Goal: Complete application form: Complete application form

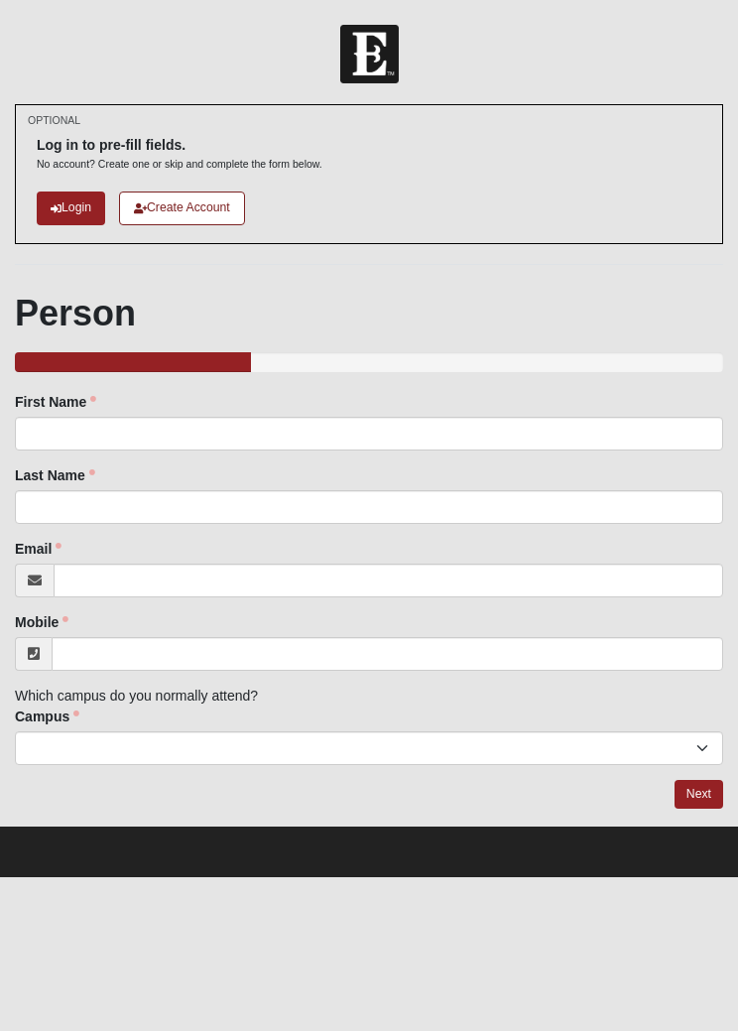
click at [0, 877] on html "Log In Disciple Group Leader Training Check-In Events Disciple Group Leader Tra…" at bounding box center [369, 438] width 738 height 877
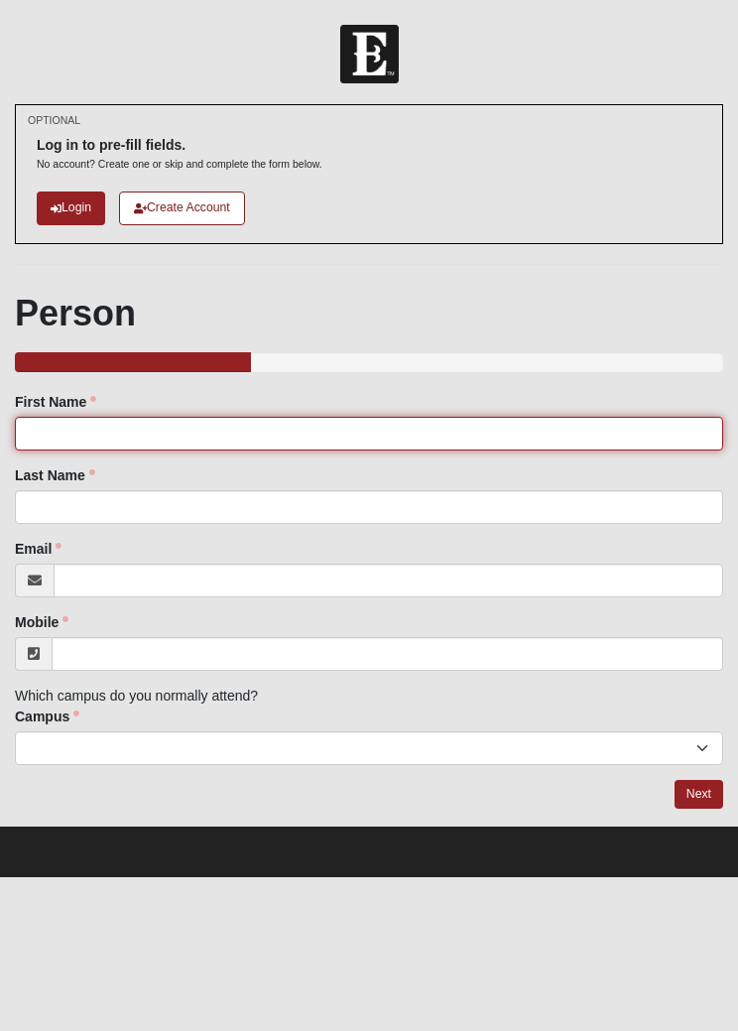
click at [121, 434] on input "First Name" at bounding box center [369, 434] width 709 height 34
type input "Kailey"
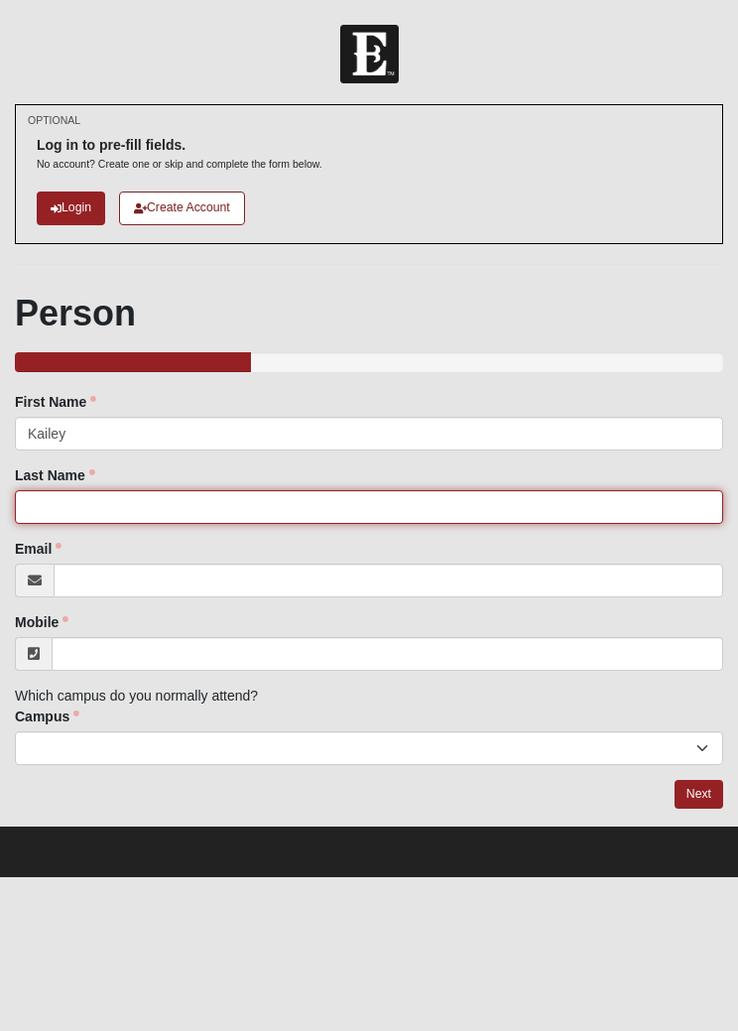
click at [299, 499] on input "Last Name" at bounding box center [369, 507] width 709 height 34
type input "Payne"
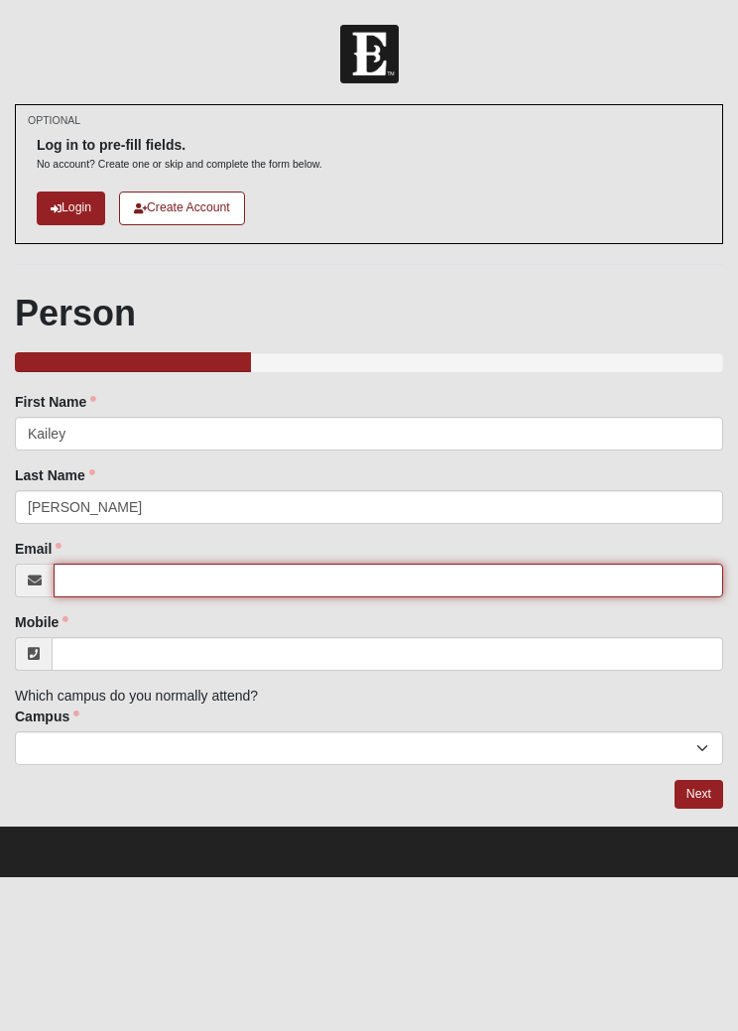
click at [312, 586] on input "Email" at bounding box center [389, 581] width 670 height 34
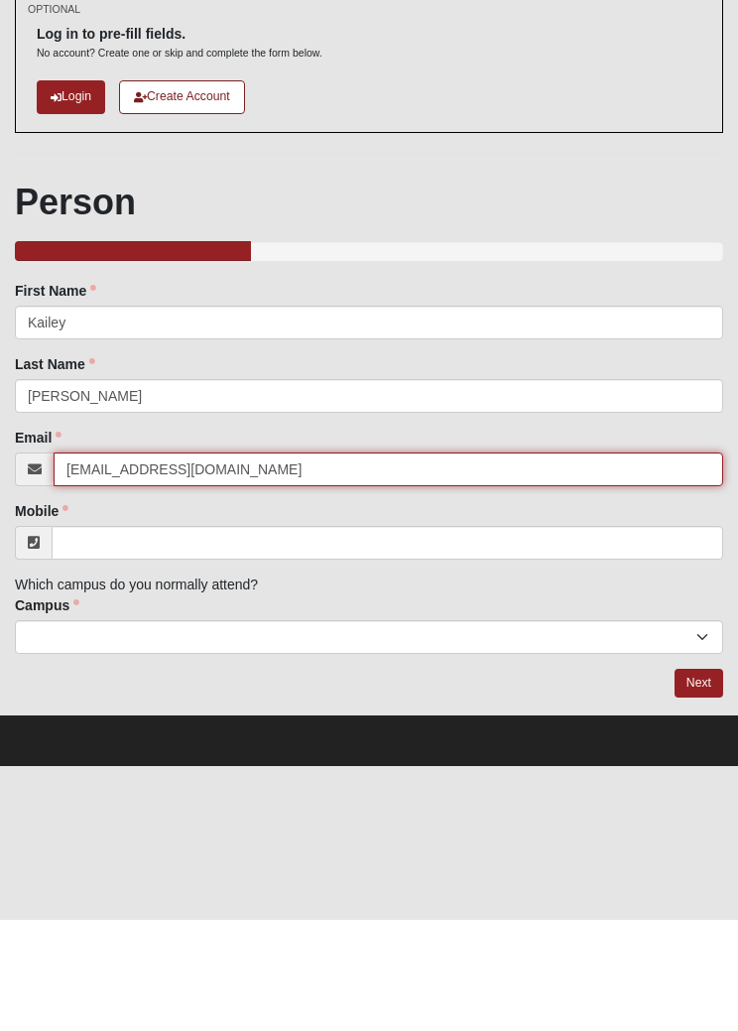
type input "kaileypayne@hotmail.com"
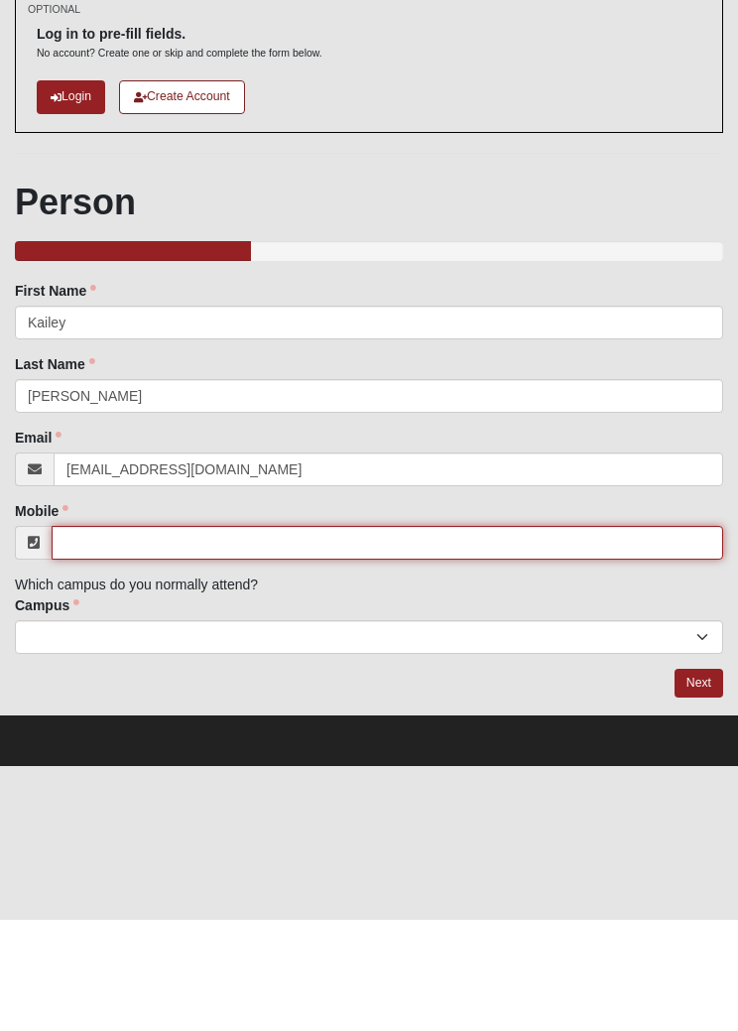
click at [362, 637] on input "Mobile" at bounding box center [388, 654] width 672 height 34
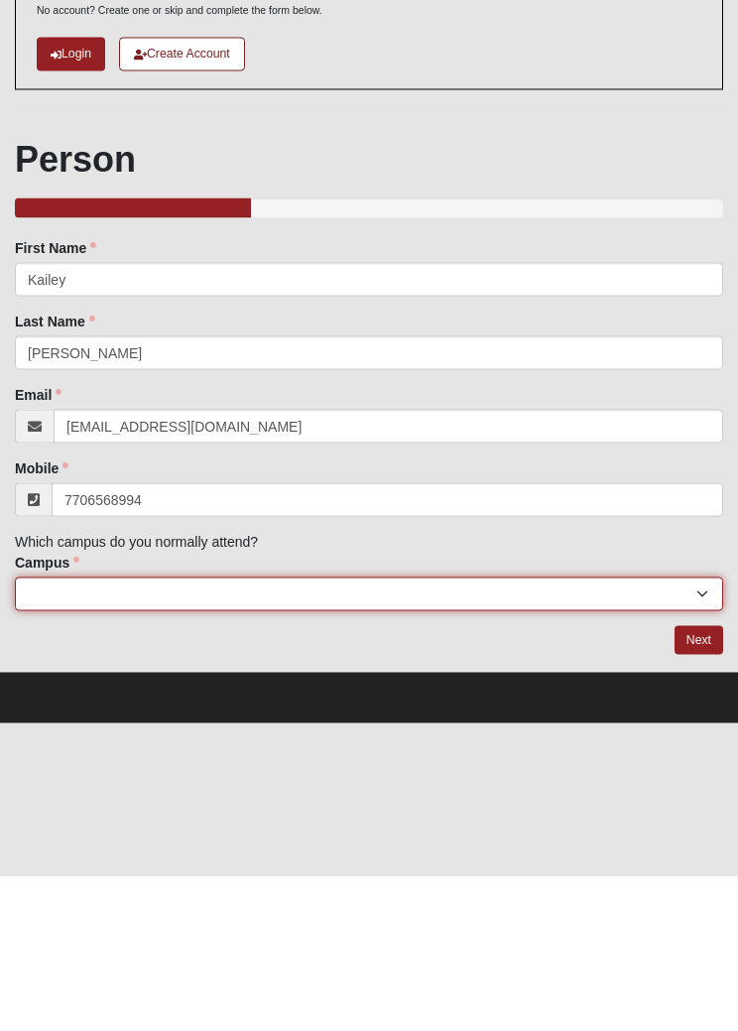
click at [328, 731] on select "Arlington Baymeadows College Park Orlando (Coming Soon) Eleven22 Online Fleming…" at bounding box center [369, 748] width 709 height 34
type input "(770) 656-8994"
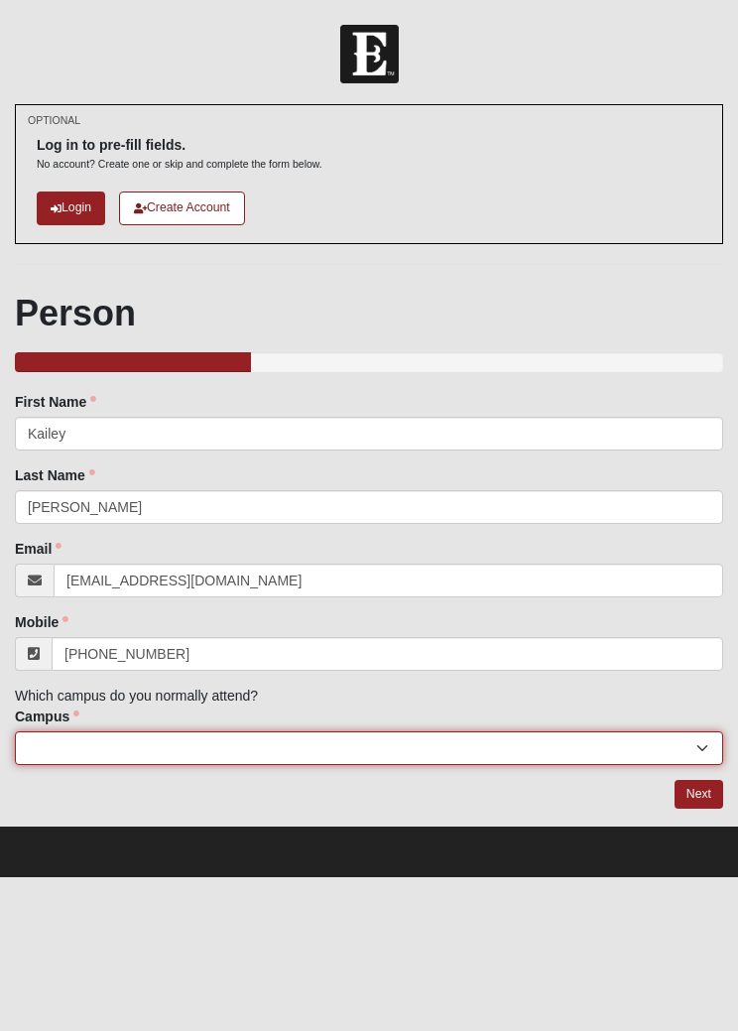
select select "11"
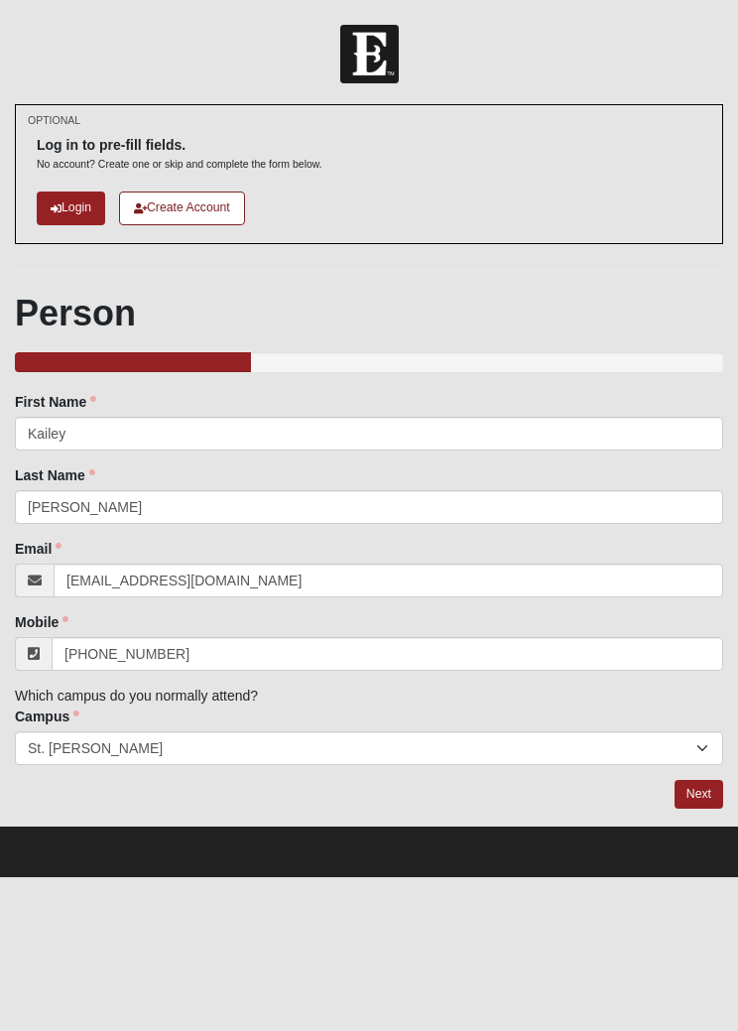
click at [701, 794] on link "Next" at bounding box center [699, 794] width 49 height 29
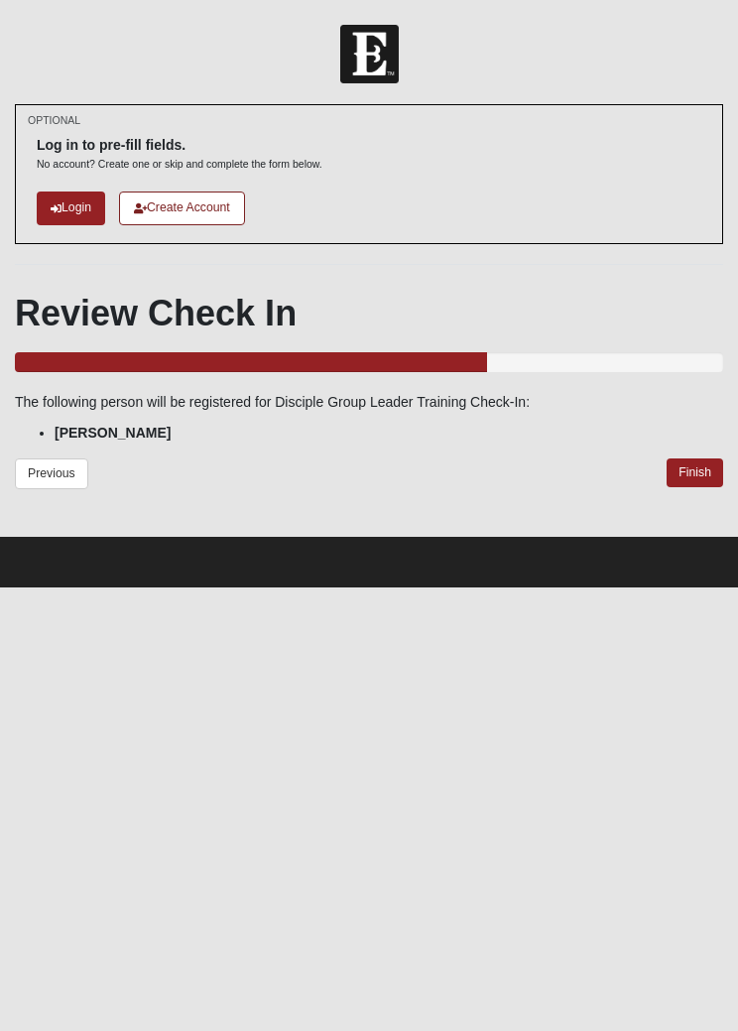
click at [701, 478] on link "Finish" at bounding box center [695, 473] width 57 height 29
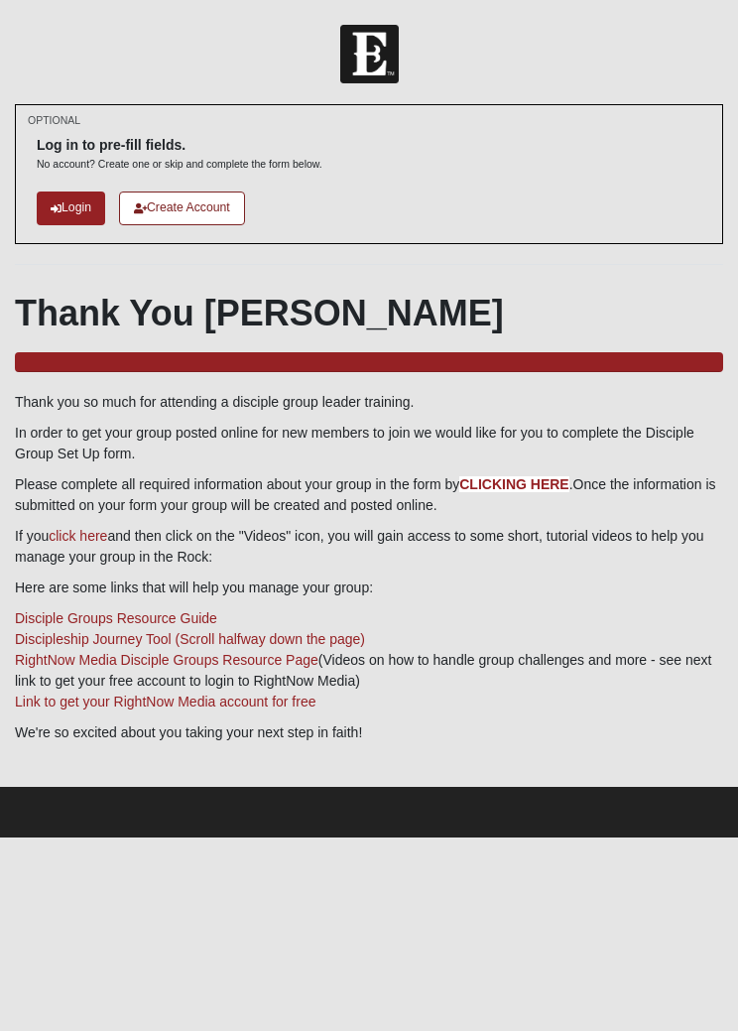
click at [545, 483] on b "CLICKING HERE" at bounding box center [514, 484] width 109 height 16
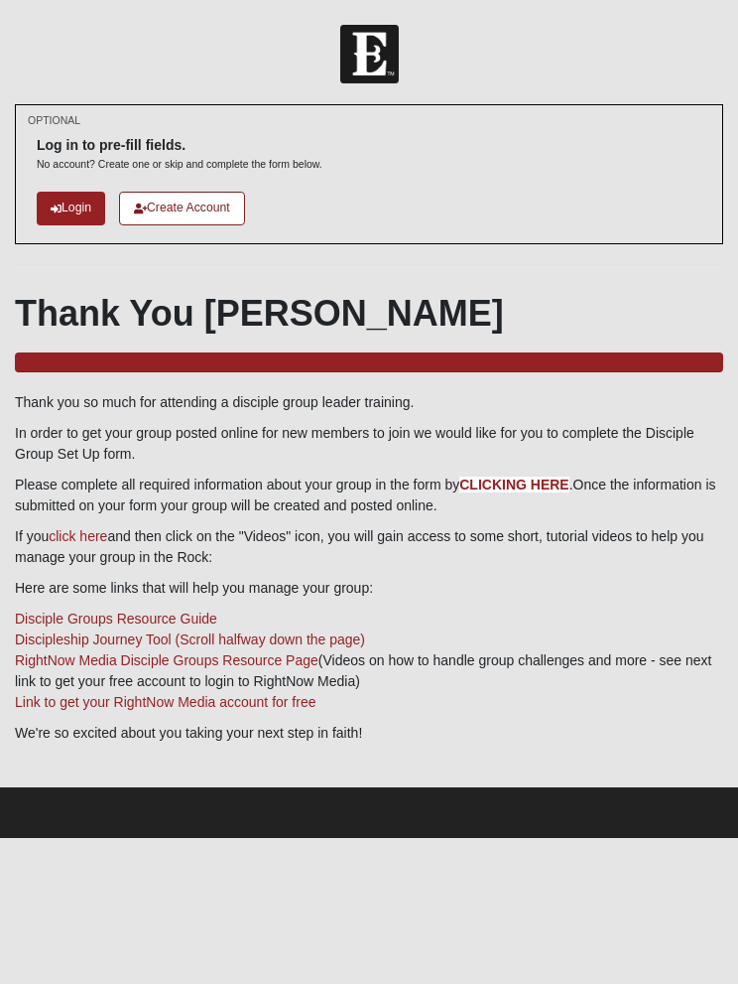
click at [531, 489] on b "CLICKING HERE" at bounding box center [514, 484] width 109 height 16
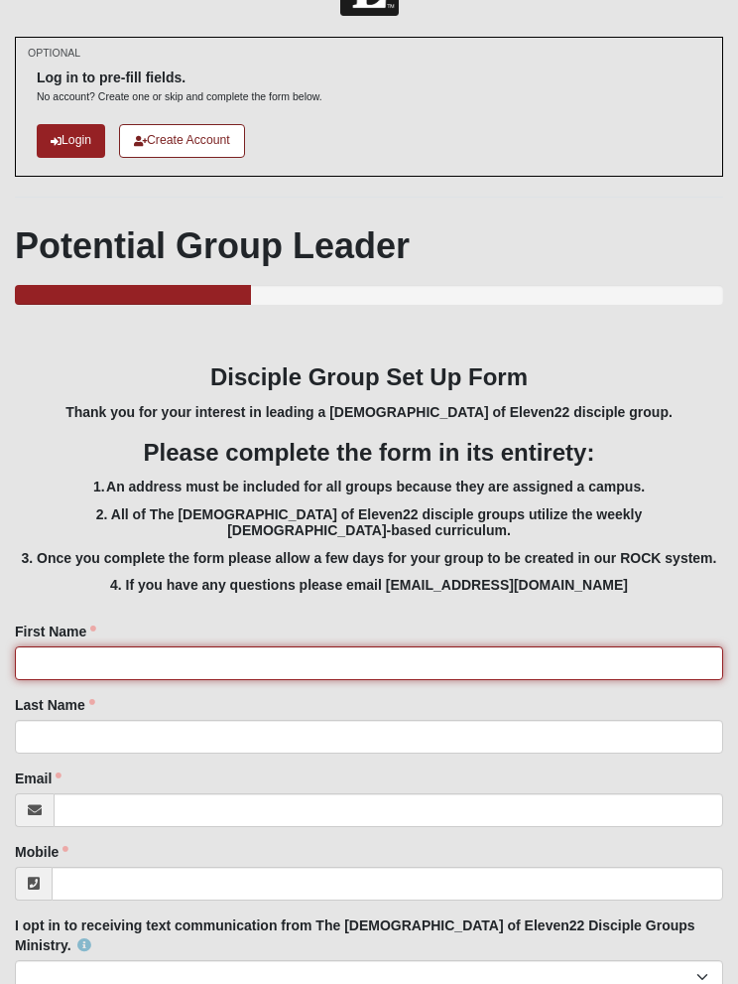
click at [514, 646] on input "First Name" at bounding box center [369, 663] width 709 height 34
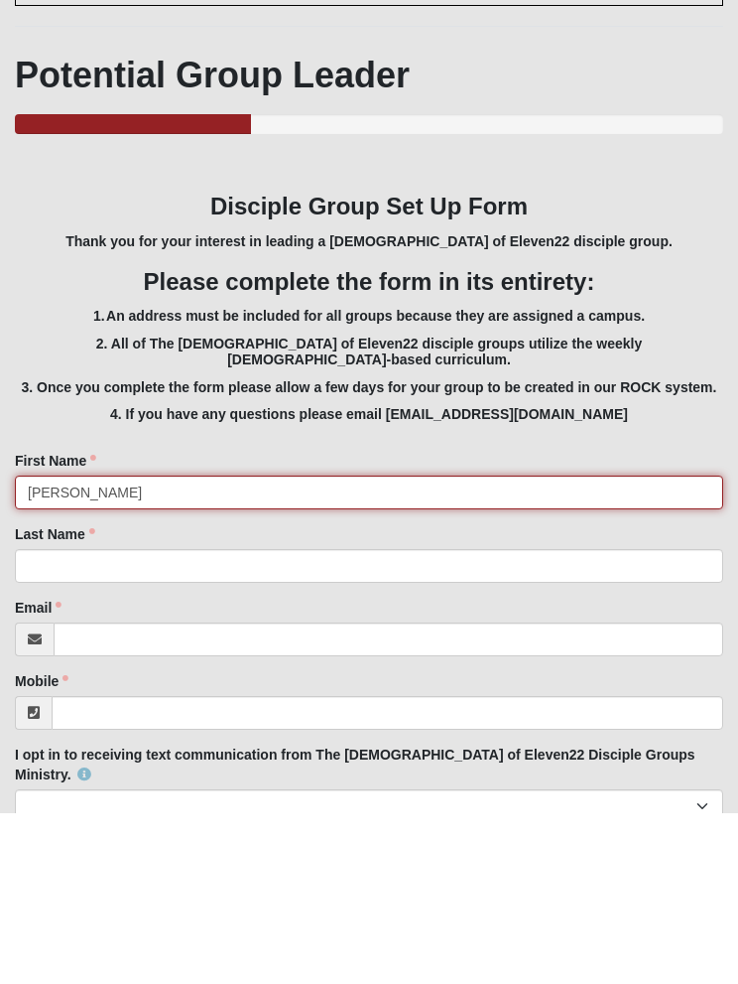
type input "Shelby"
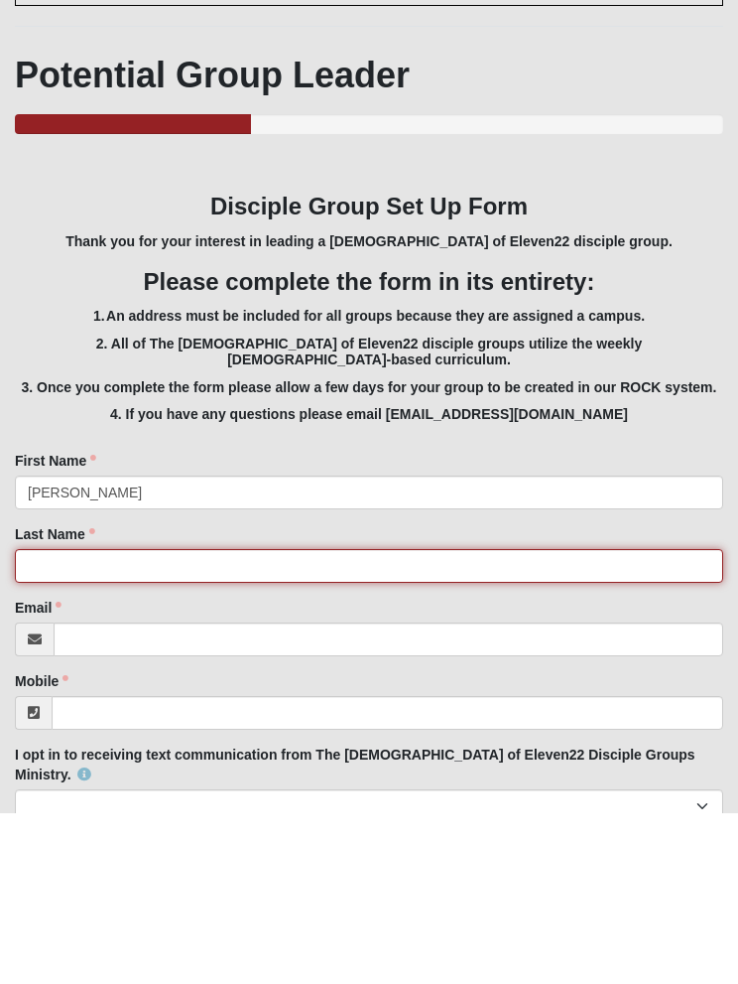
click at [488, 721] on input "Last Name" at bounding box center [369, 738] width 709 height 34
type input "Payne"
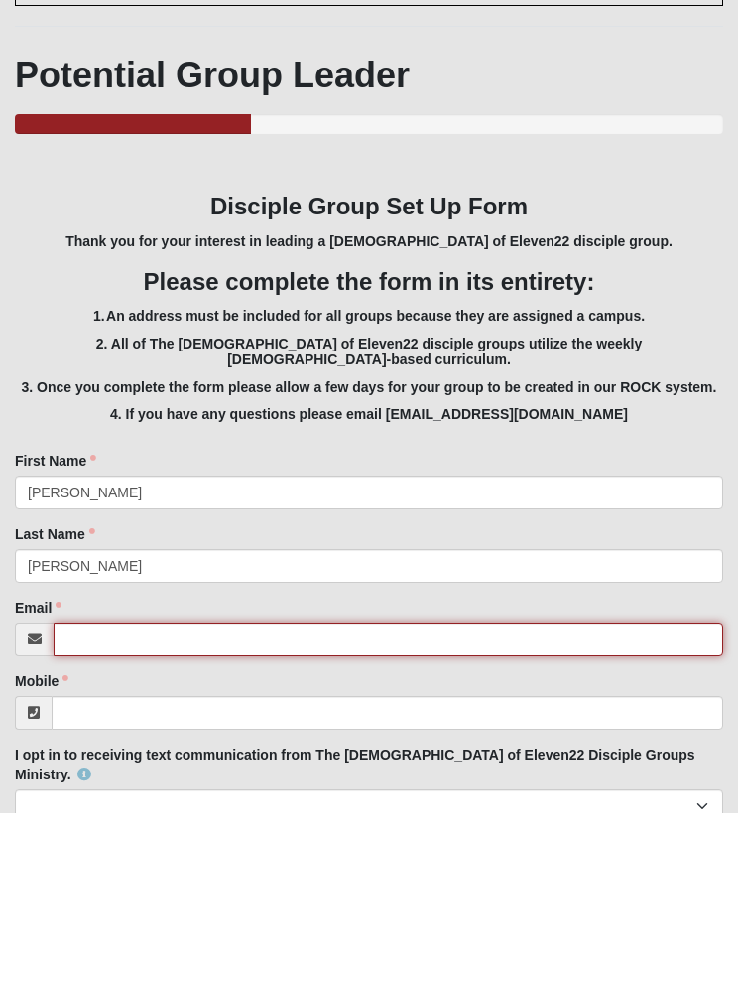
click at [406, 794] on input "Email" at bounding box center [389, 811] width 670 height 34
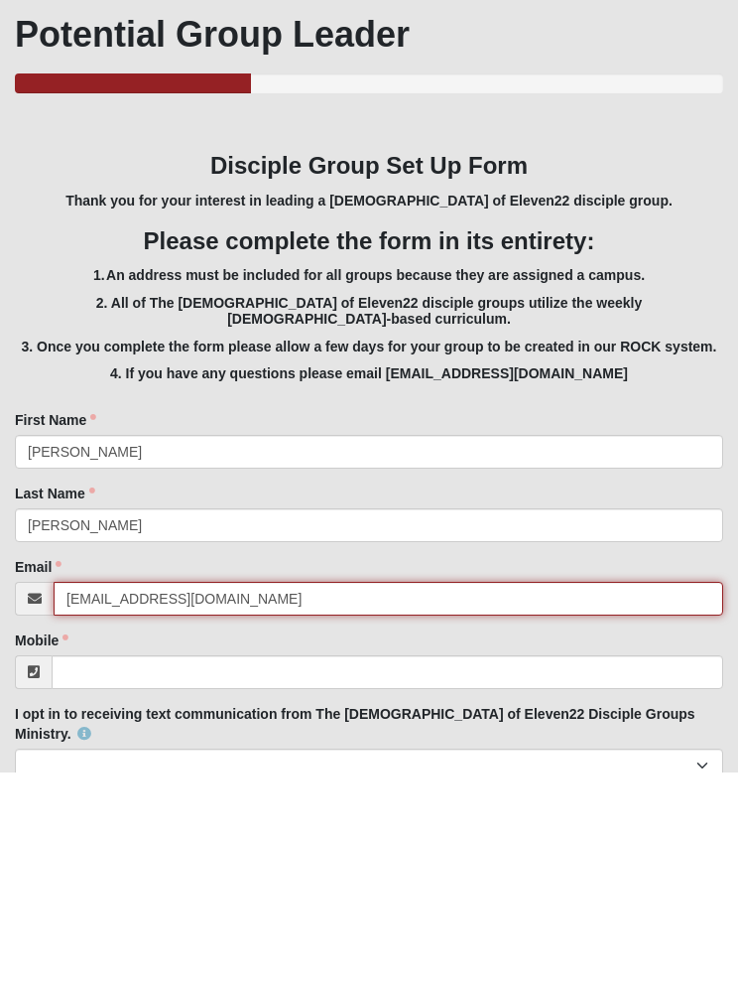
type input "shelbypayne3@gmail.com"
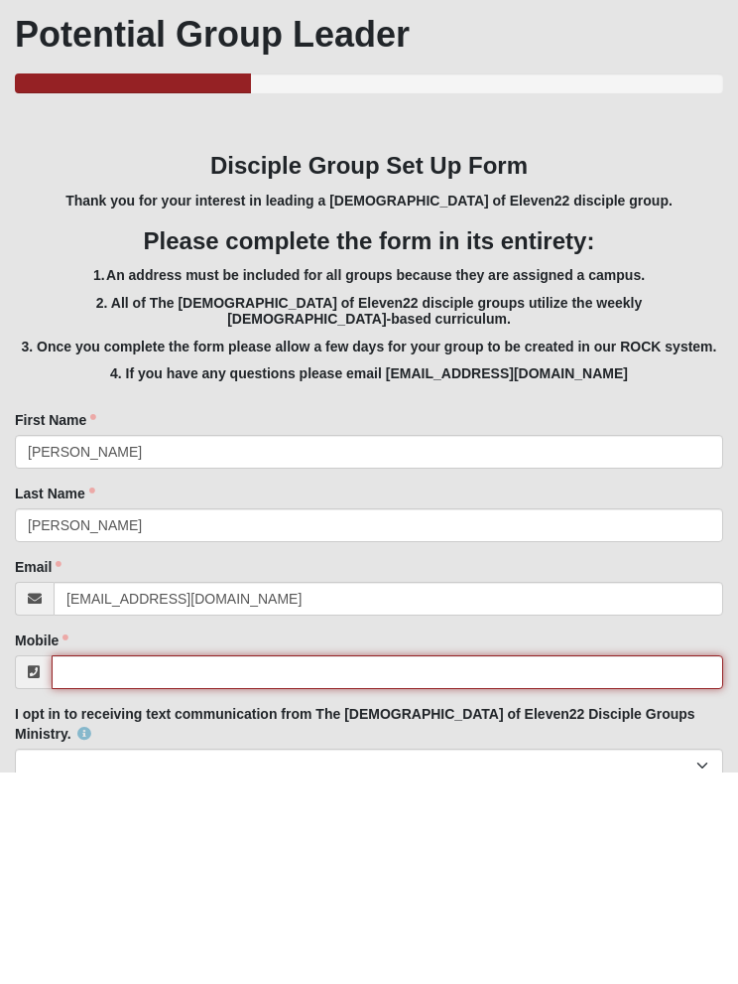
click at [457, 867] on input "Mobile" at bounding box center [388, 884] width 672 height 34
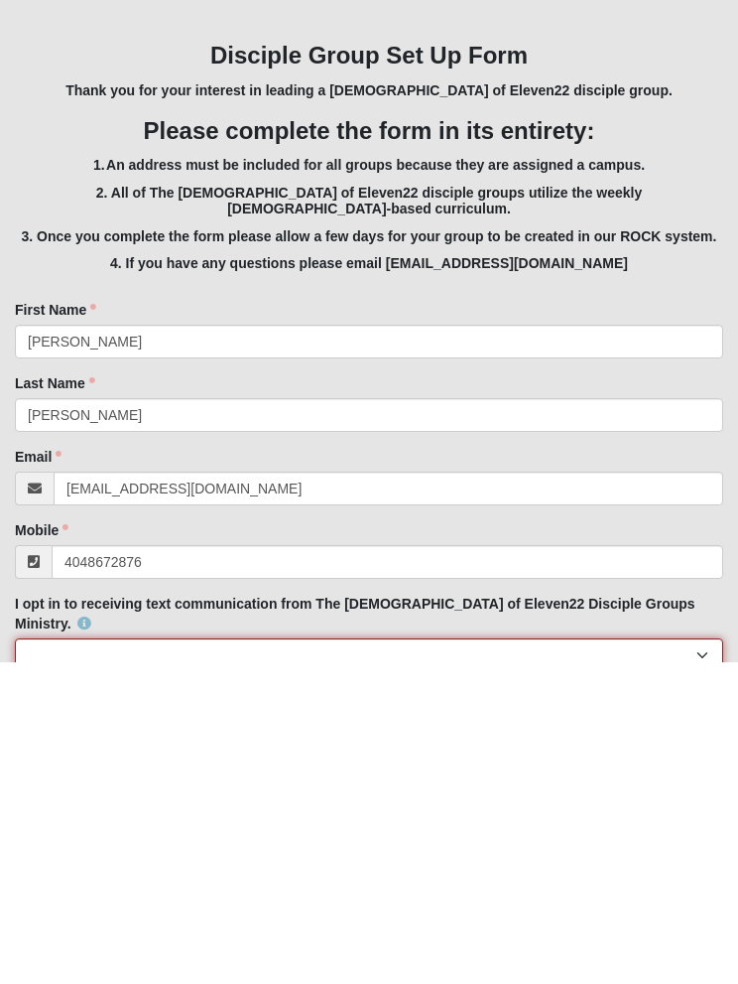
click at [419, 961] on select "Yes No" at bounding box center [369, 978] width 709 height 34
type input "(404) 867-2876"
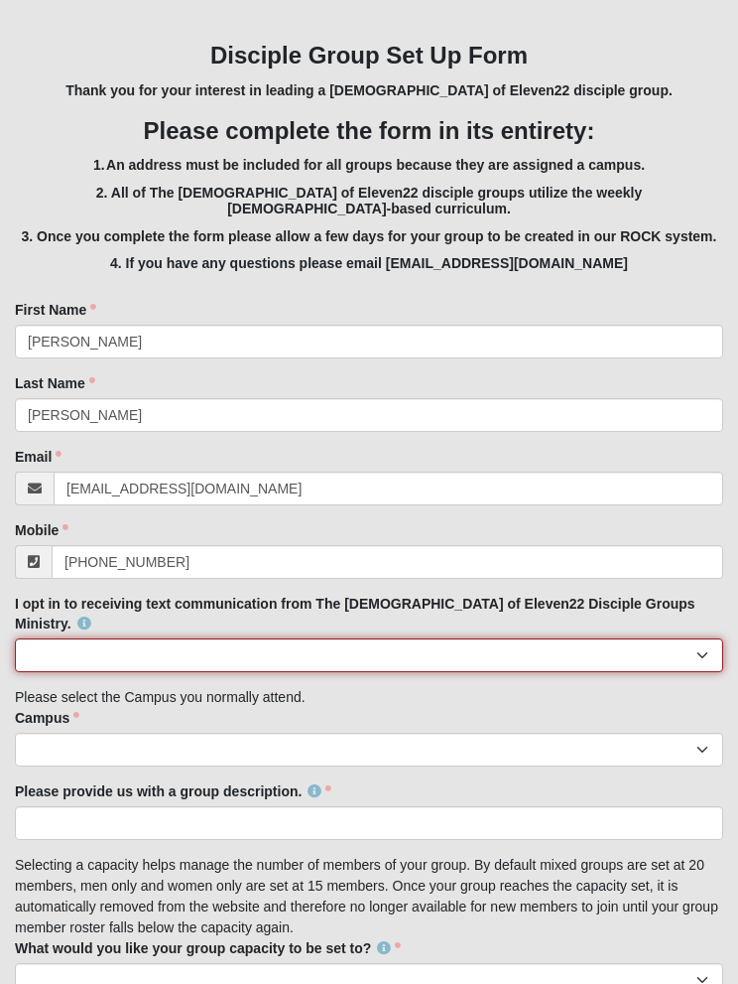
select select "Yes"
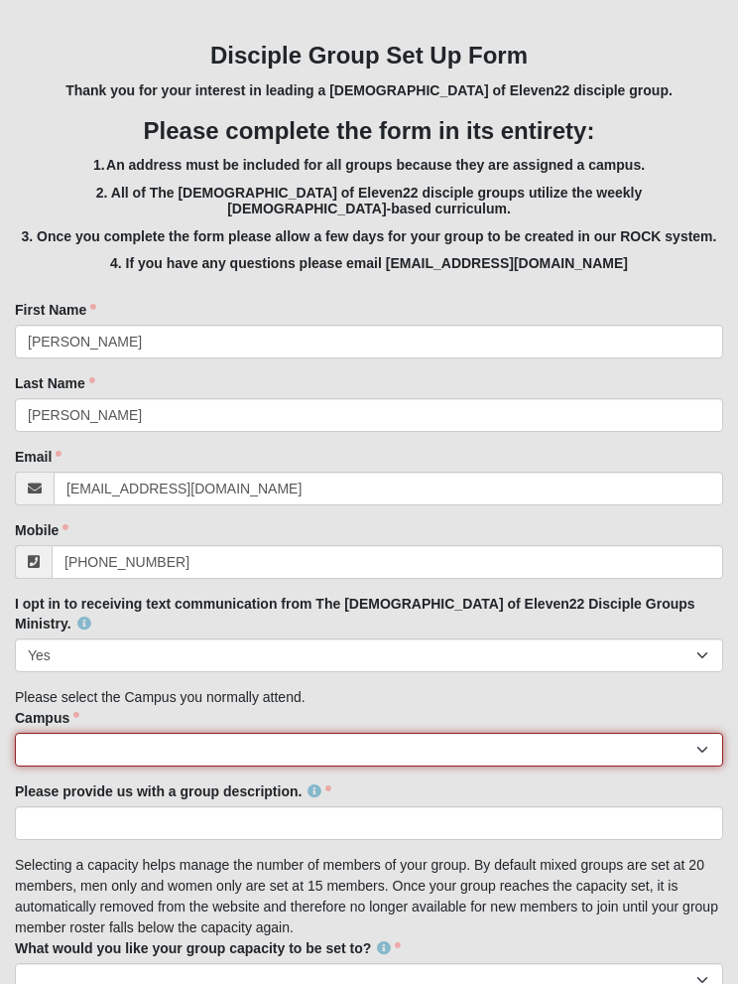
click at [424, 732] on select "Arlington Baymeadows College Park Orlando (Coming Soon) Eleven22 Online Fleming…" at bounding box center [369, 749] width 709 height 34
select select "11"
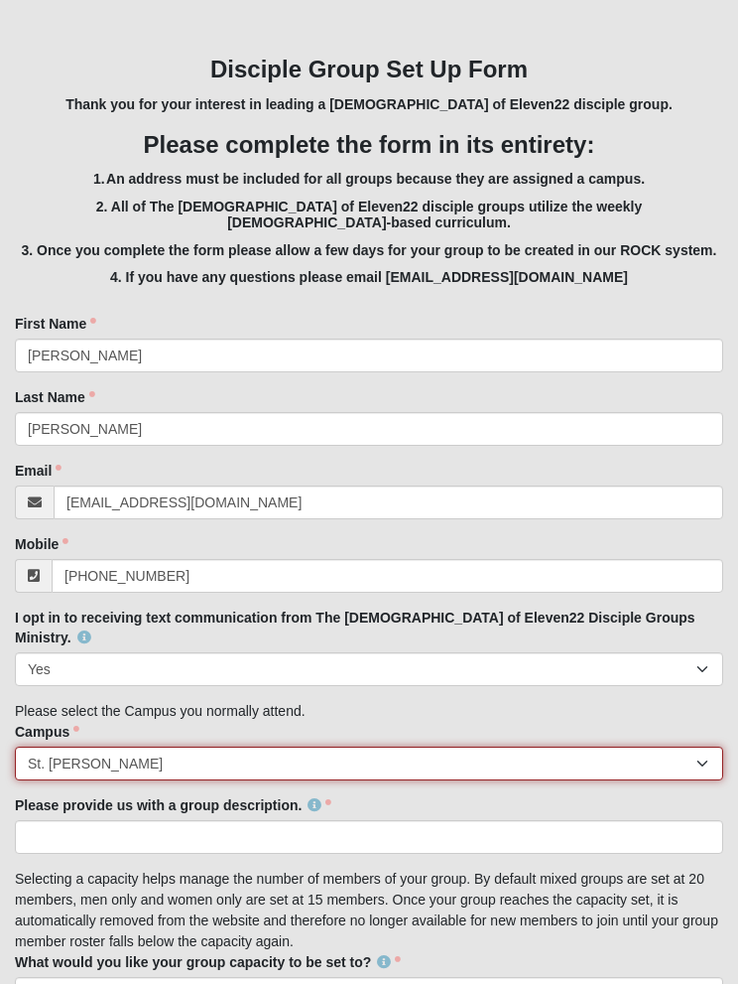
scroll to position [467, 0]
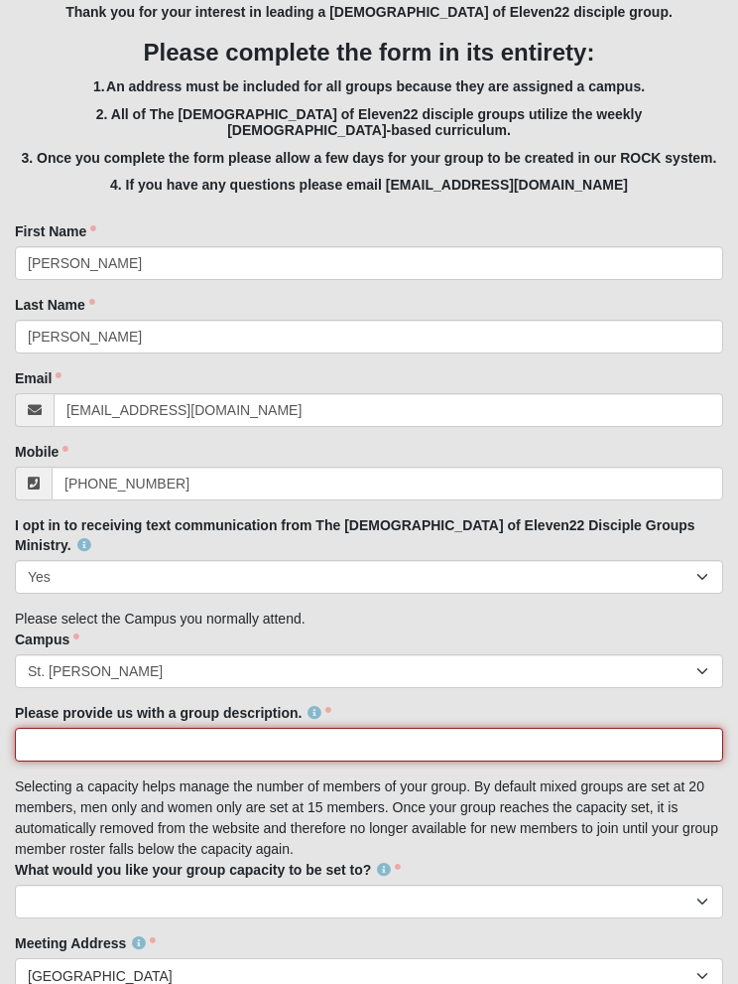
click at [448, 727] on input "Please provide us with a group description." at bounding box center [369, 744] width 709 height 34
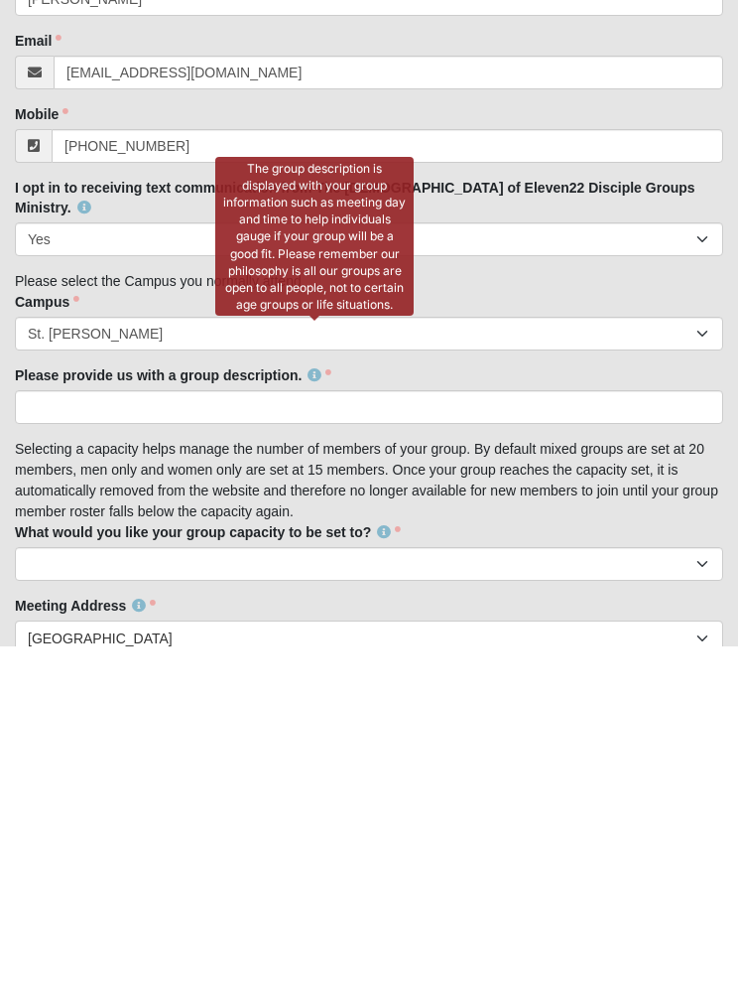
click at [319, 705] on link at bounding box center [315, 713] width 14 height 16
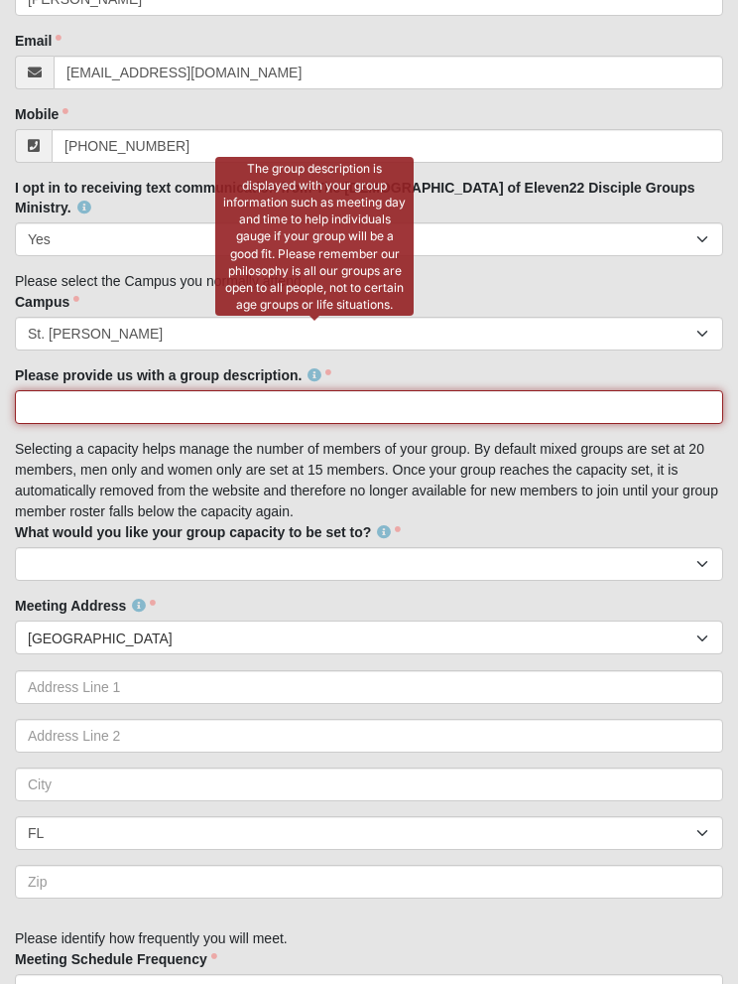
click at [498, 390] on input "Please provide us with a group description." at bounding box center [369, 407] width 709 height 34
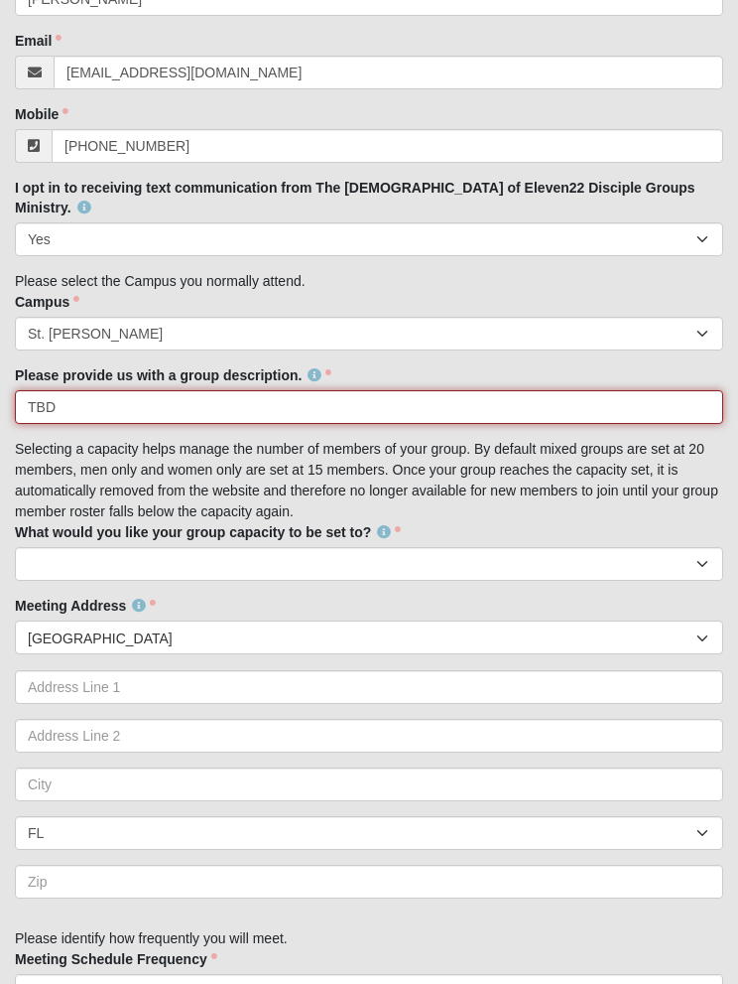
type input "TBD"
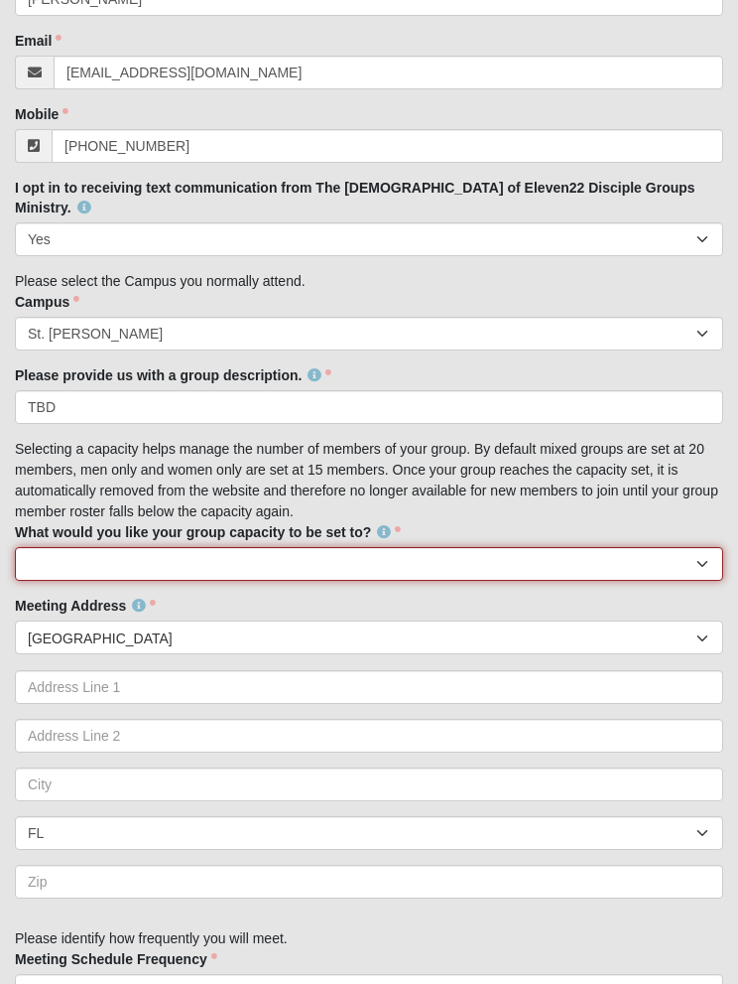
click at [47, 547] on select "10 15 20 25" at bounding box center [369, 564] width 709 height 34
select select "15"
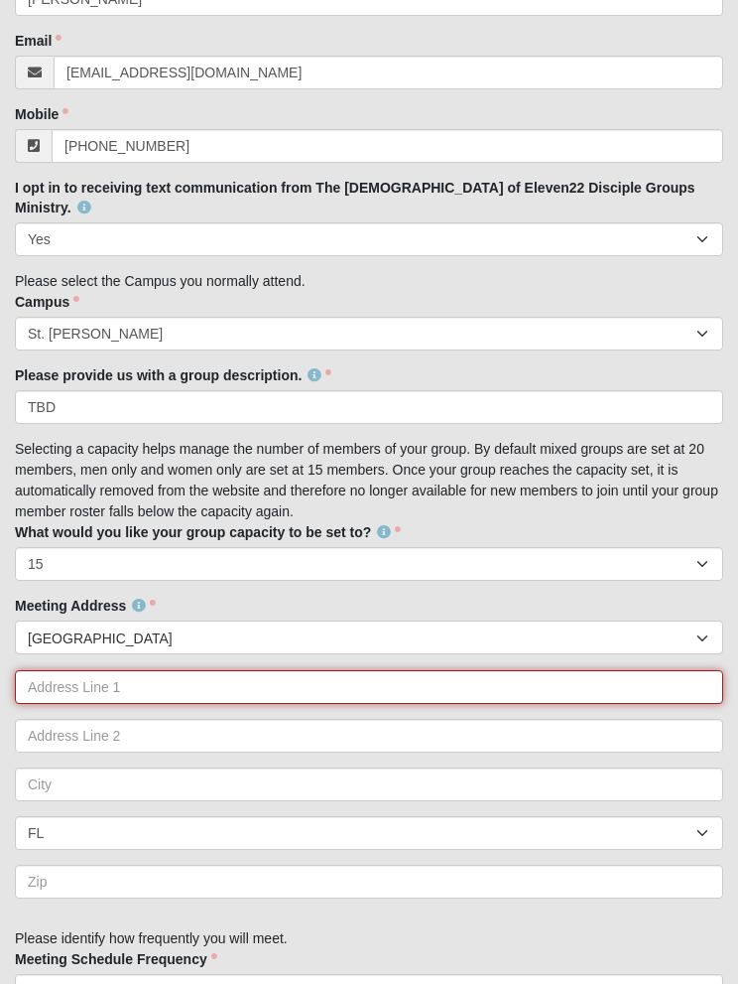
click at [616, 670] on input "text" at bounding box center [369, 687] width 709 height 34
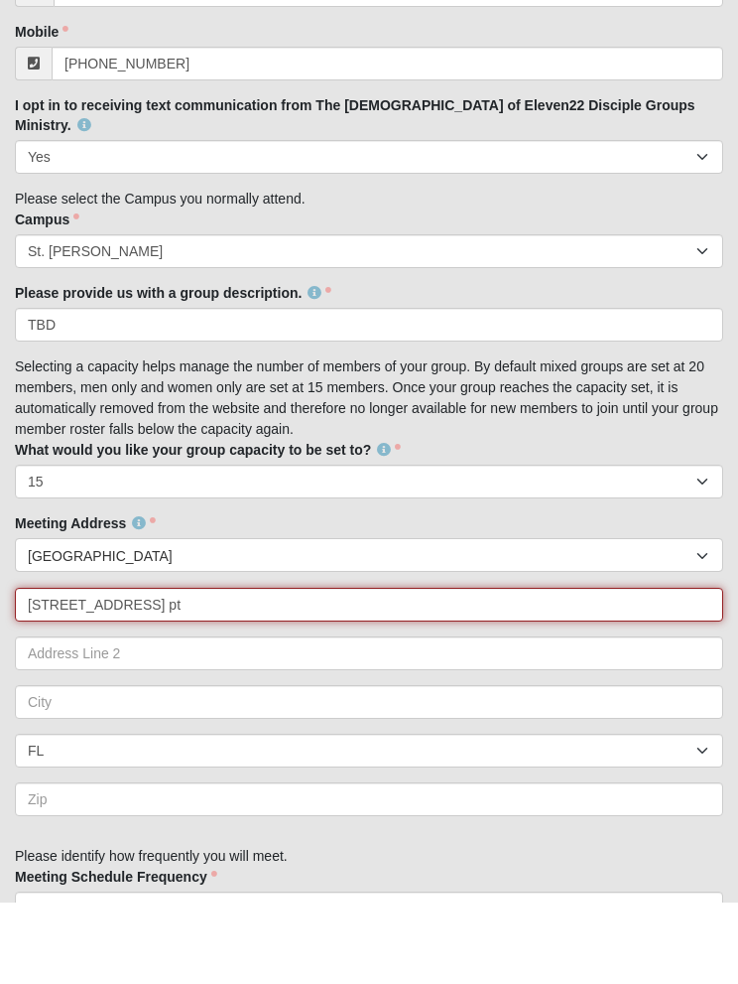
type input "146 spruce hill pt"
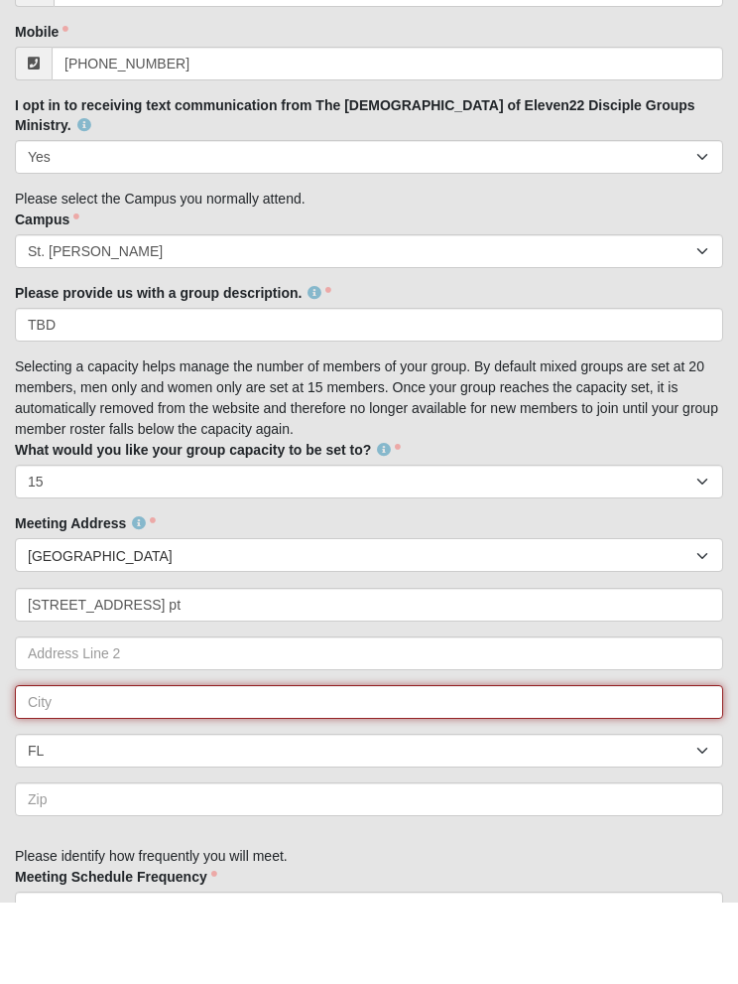
click at [404, 767] on input "text" at bounding box center [369, 784] width 709 height 34
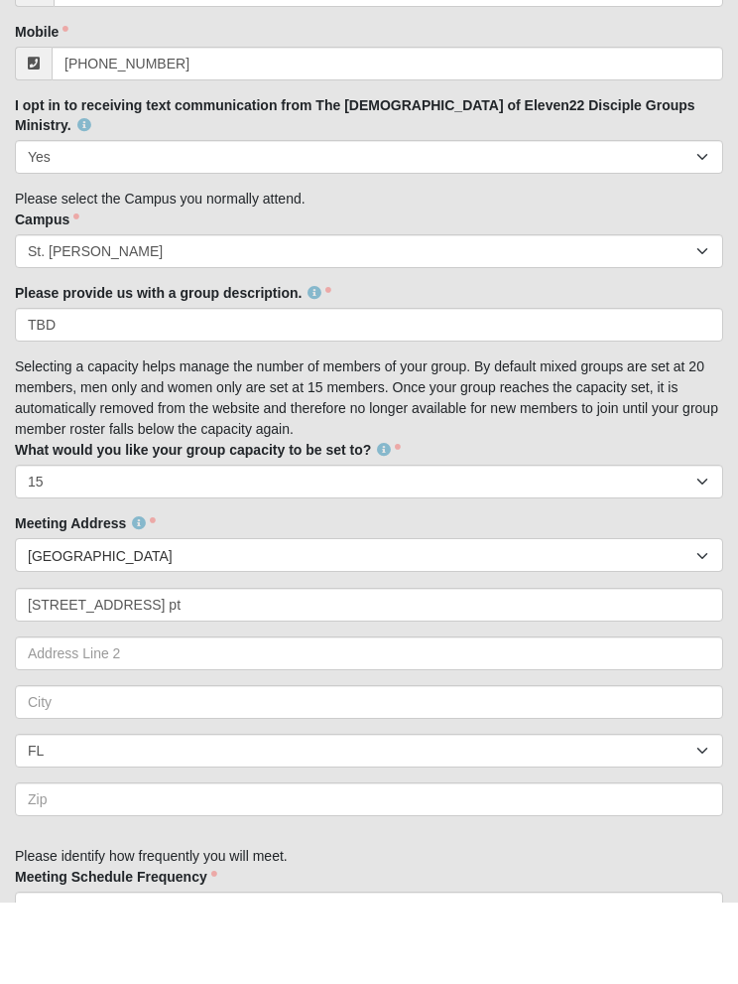
scroll to position [887, 0]
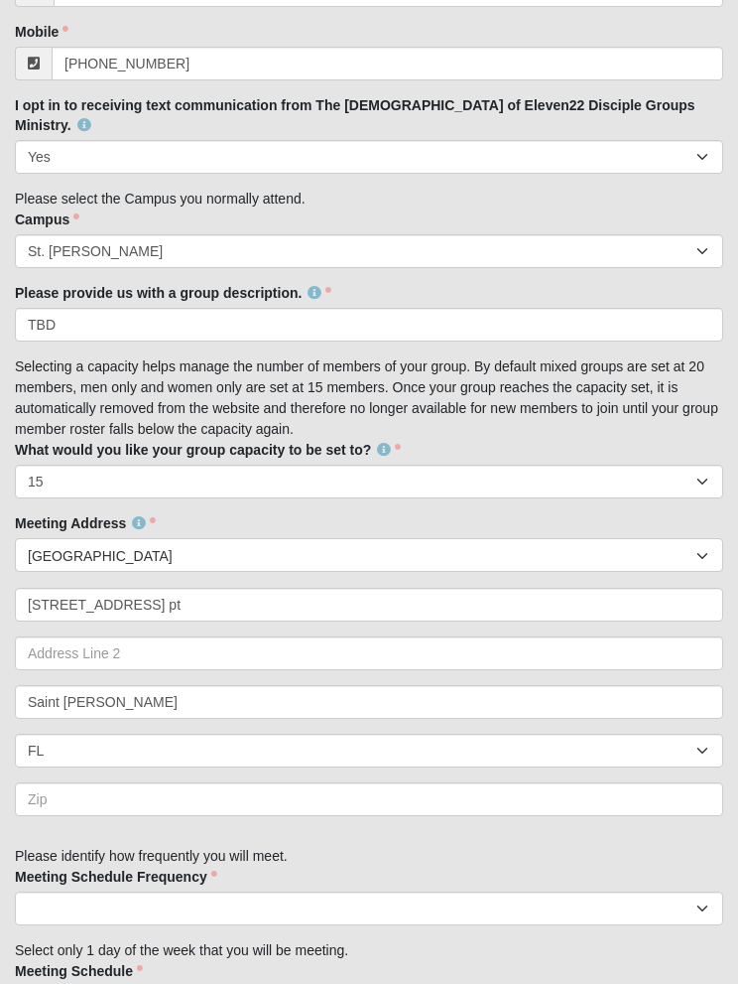
type input "Saint Johns"
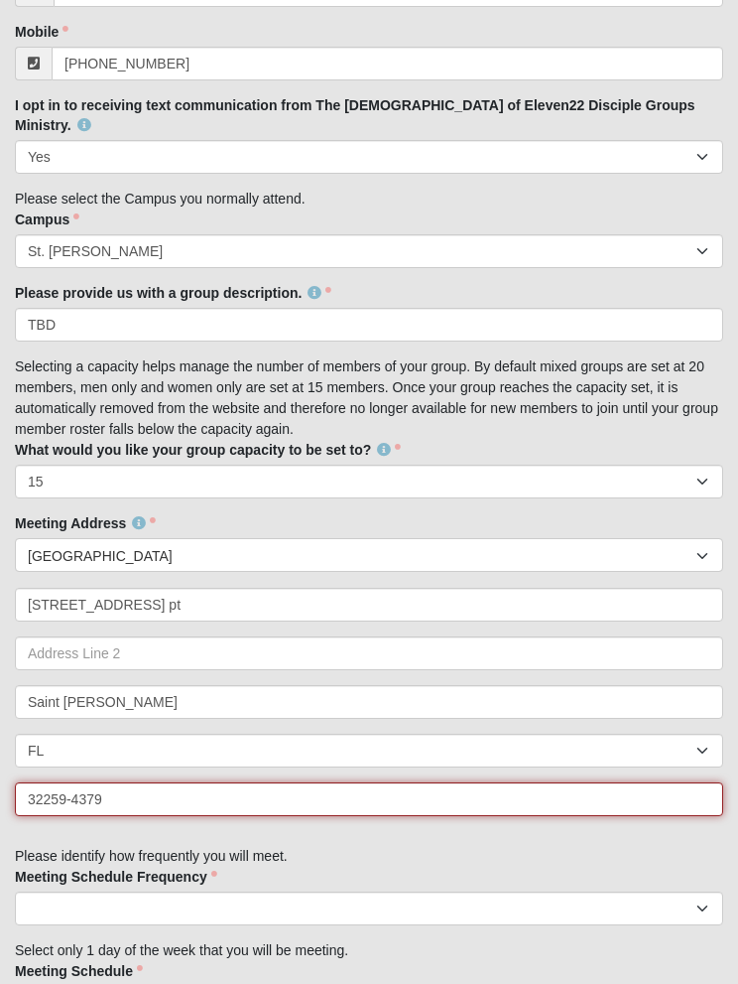
type input "32259-4379"
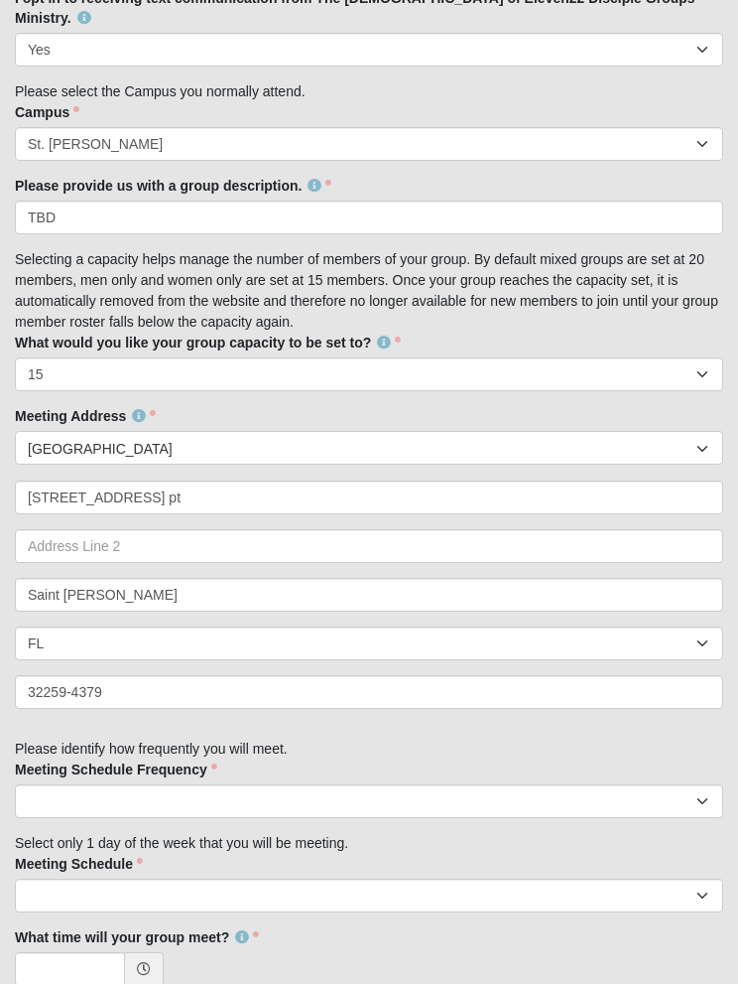
scroll to position [1017, 0]
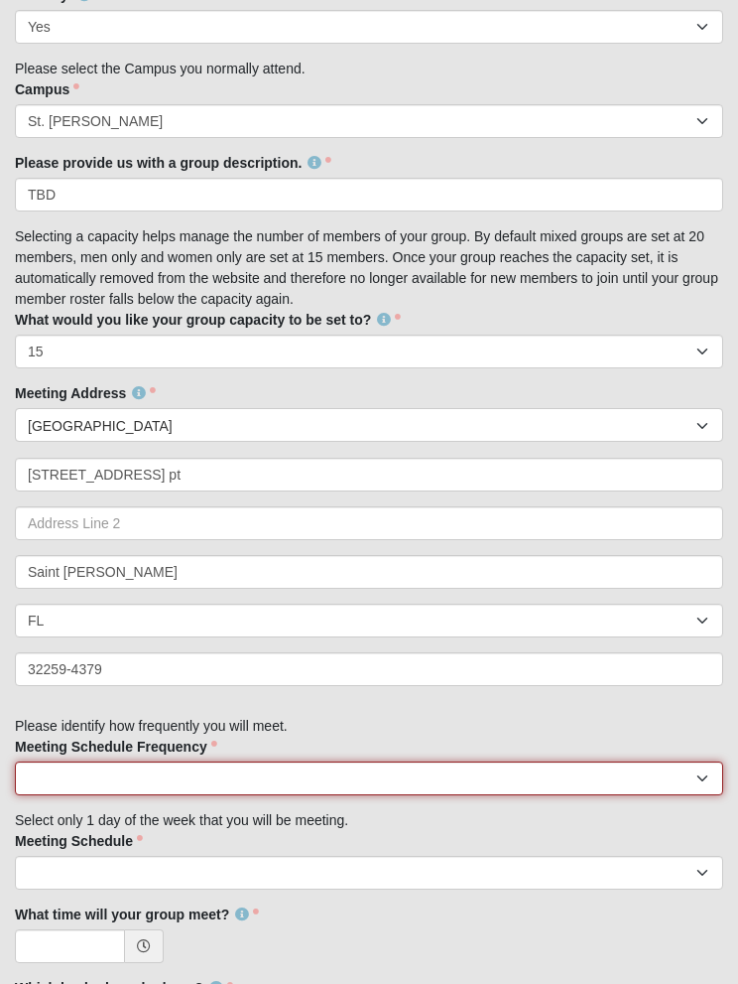
click at [407, 761] on select "weekly biweekly monthly" at bounding box center [369, 778] width 709 height 34
select select "weekly"
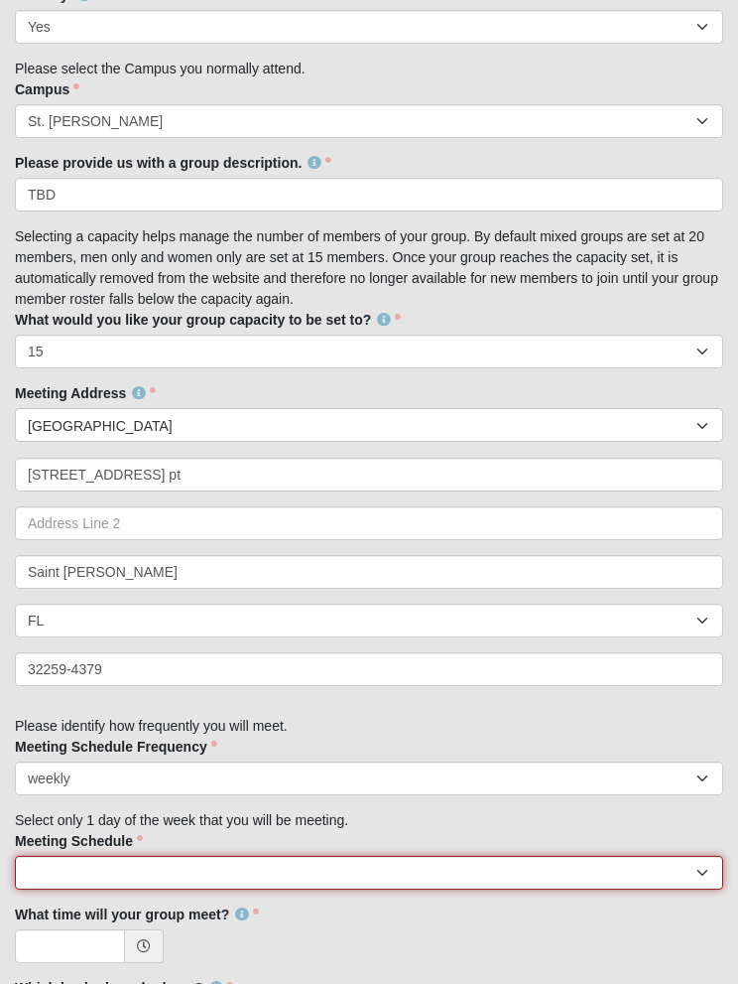
click at [429, 855] on select "Monday Tuesday Wednesday Thursday Friday Saturday Sunday" at bounding box center [369, 872] width 709 height 34
click at [435, 855] on select "Monday Tuesday Wednesday Thursday Friday Saturday Sunday" at bounding box center [369, 872] width 709 height 34
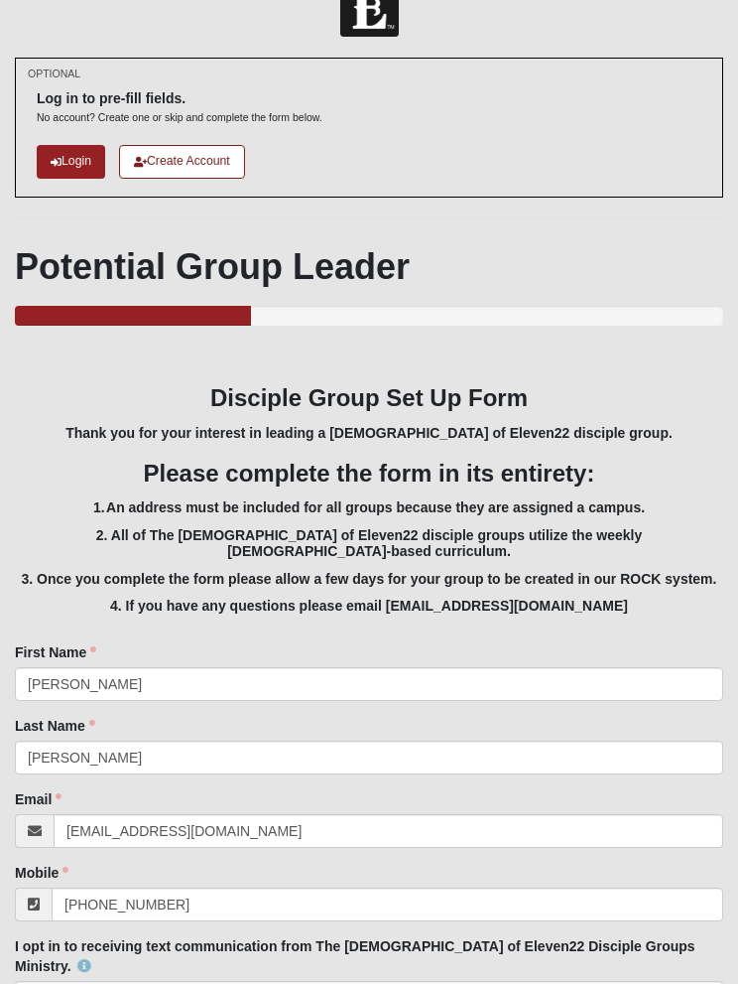
scroll to position [0, 0]
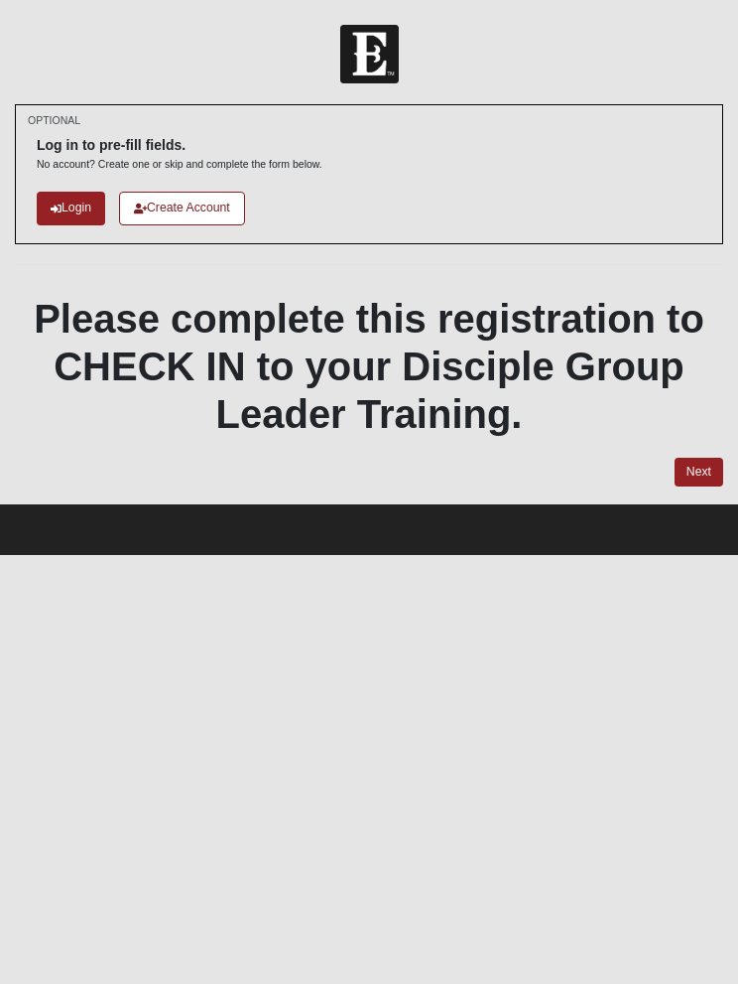
click at [722, 451] on div "OPTIONAL Log in to pre-fill fields. No account? Create one or skip and complete…" at bounding box center [369, 295] width 709 height 383
click at [720, 459] on link "Next" at bounding box center [699, 472] width 49 height 29
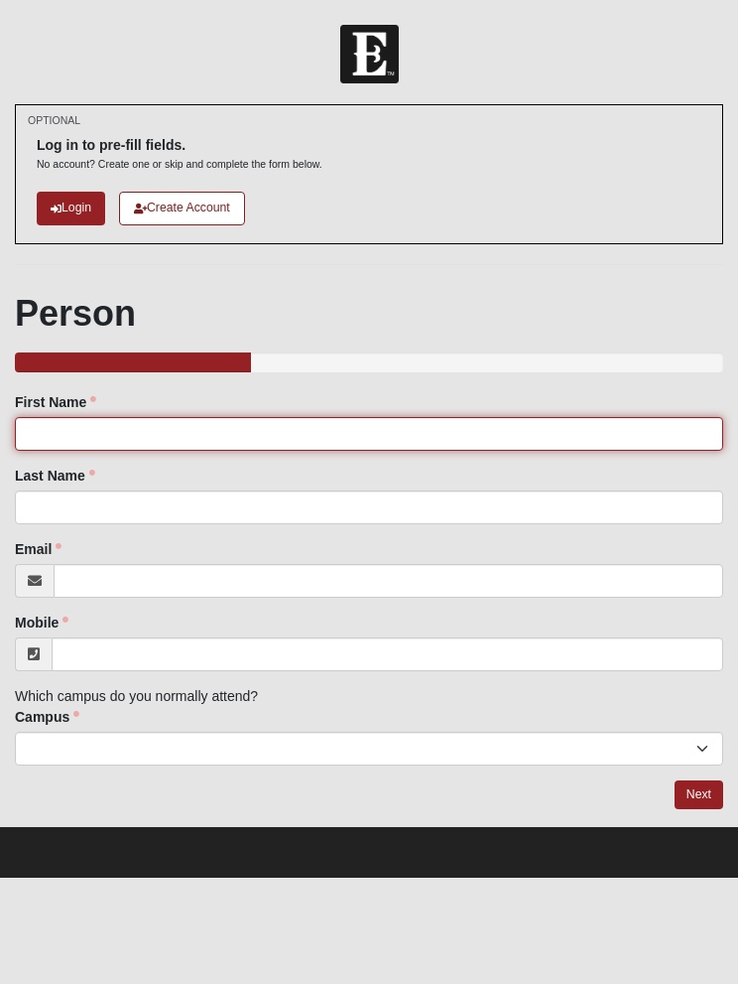
click at [122, 427] on input "First Name" at bounding box center [369, 434] width 709 height 34
type input "Chris"
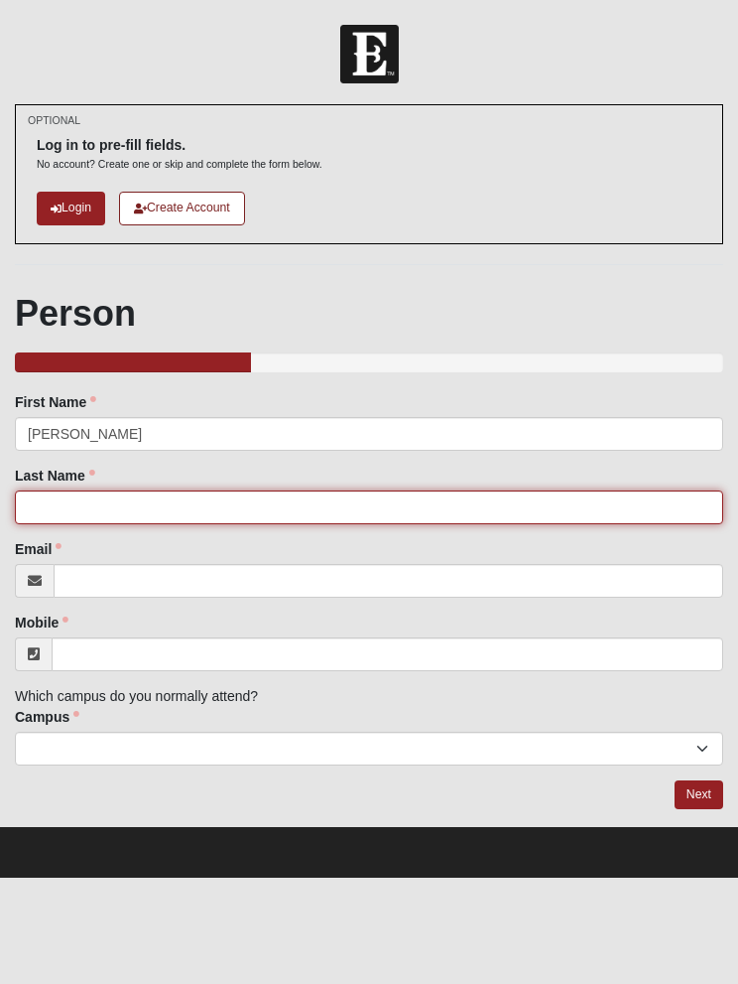
click at [385, 506] on input "Last Name" at bounding box center [369, 507] width 709 height 34
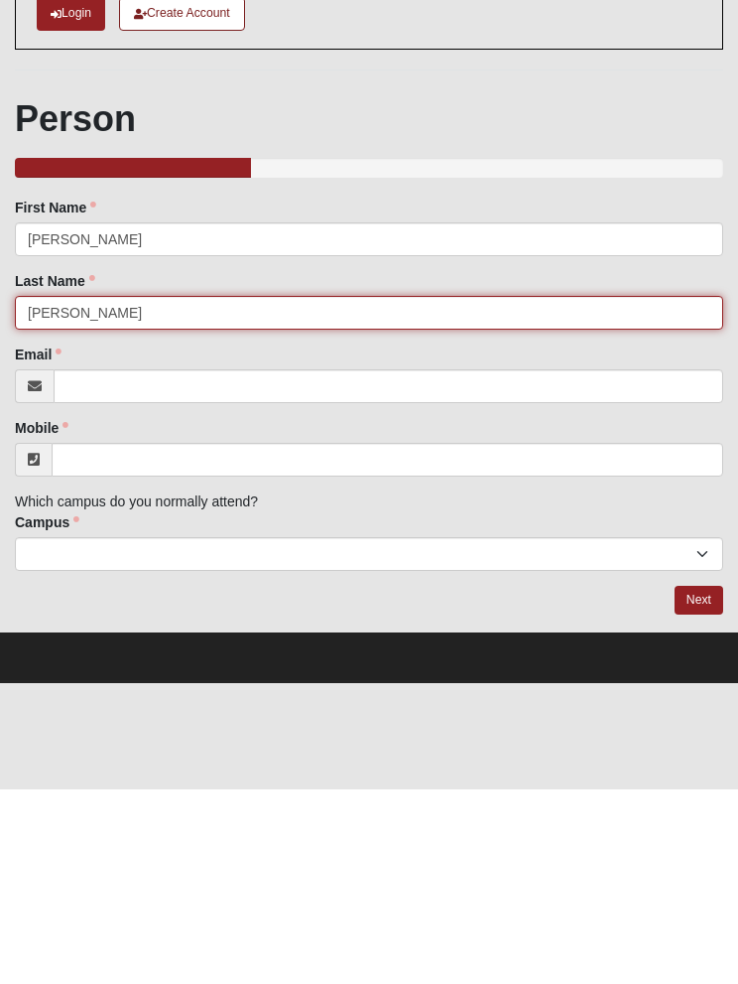
type input "Alexander"
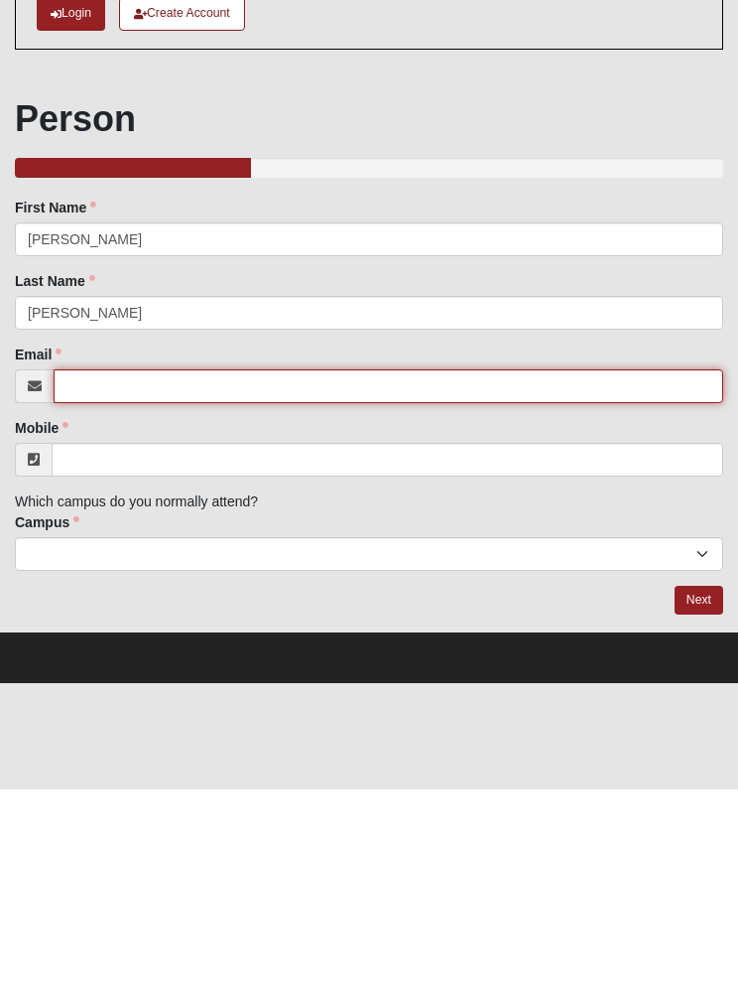
click at [202, 564] on input "Email" at bounding box center [389, 581] width 670 height 34
type input "cmalex911@gmail.com"
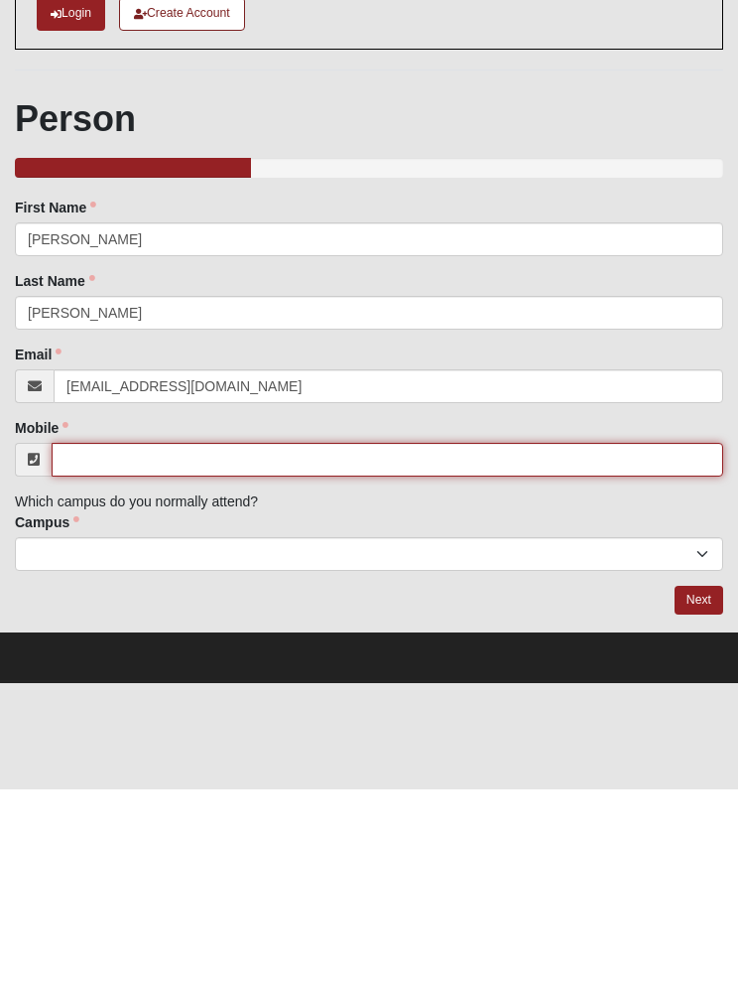
click at [380, 637] on input "Mobile" at bounding box center [388, 654] width 672 height 34
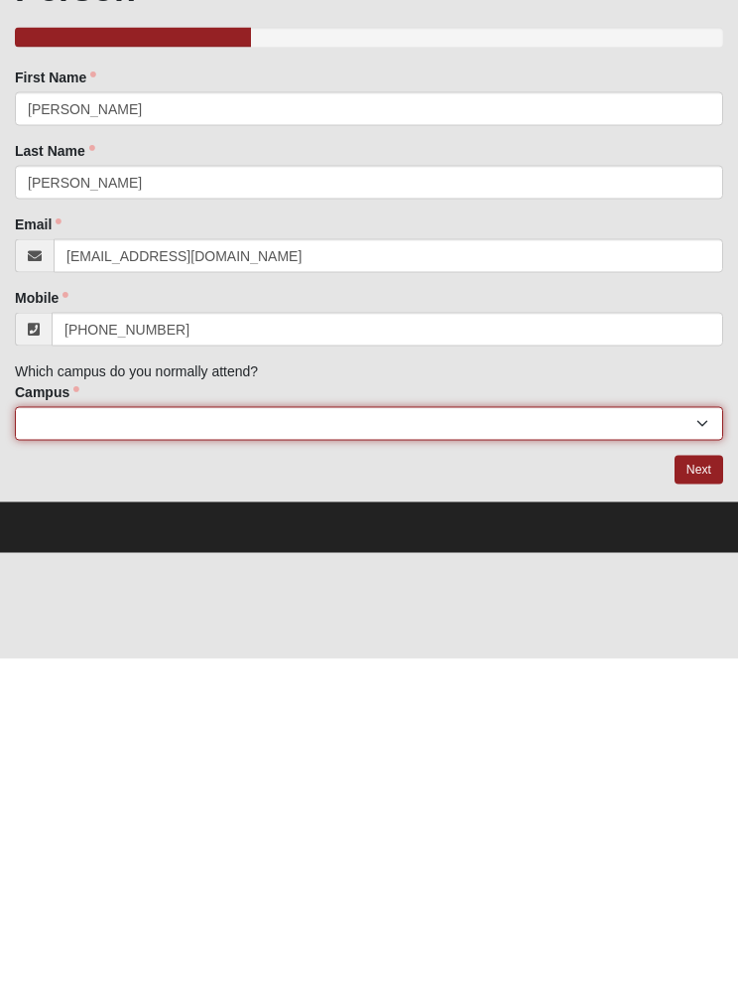
click at [483, 731] on select "Arlington Baymeadows College Park Orlando (Coming Soon) Eleven22 Online Fleming…" at bounding box center [369, 748] width 709 height 34
type input "(904) 219-2078"
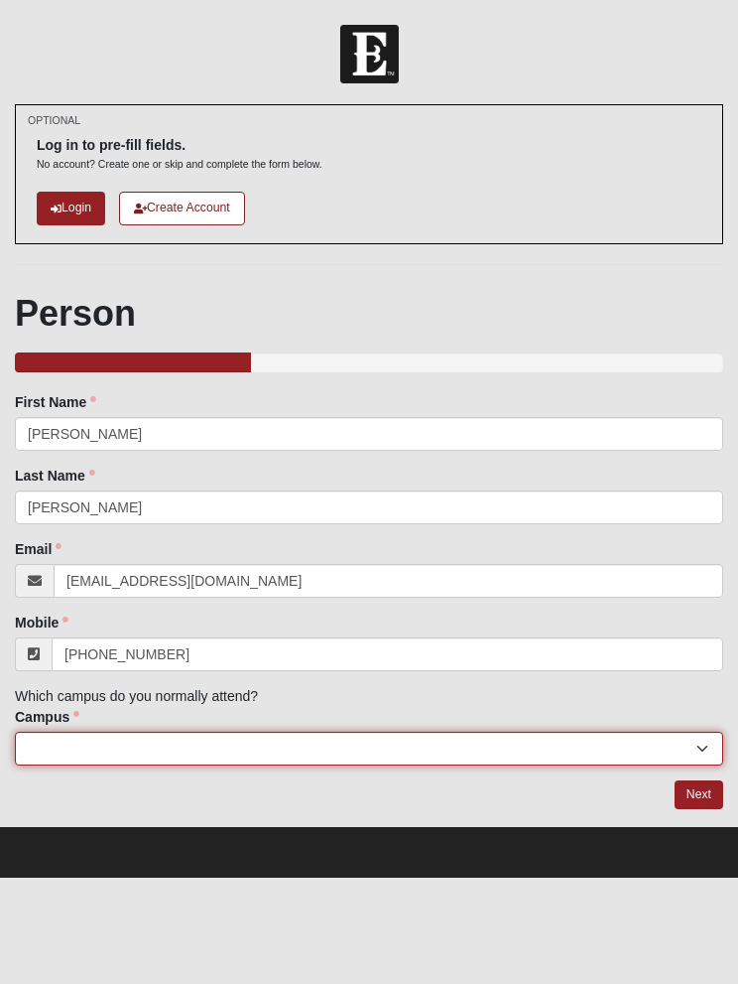
select select "11"
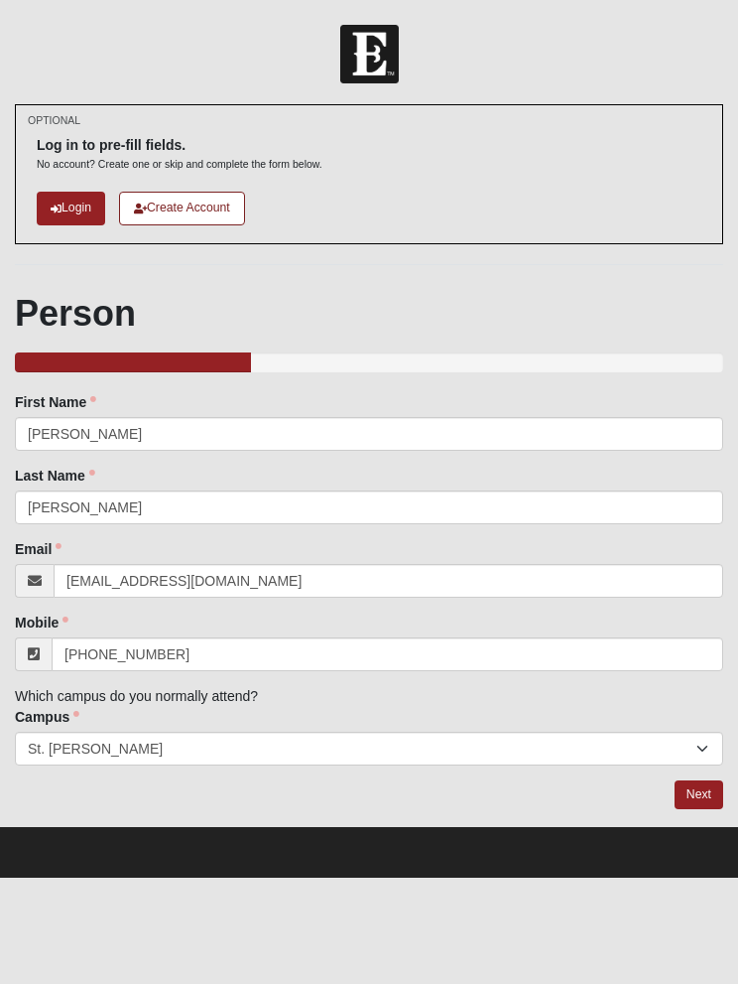
click at [700, 796] on link "Next" at bounding box center [699, 794] width 49 height 29
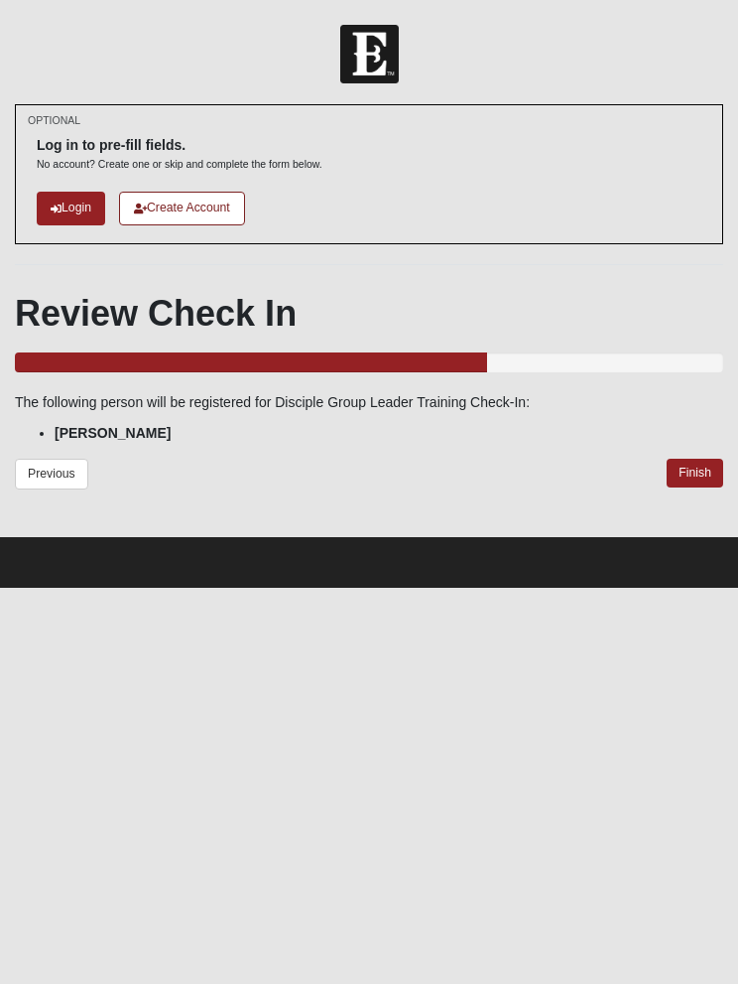
click at [706, 459] on link "Finish" at bounding box center [695, 473] width 57 height 29
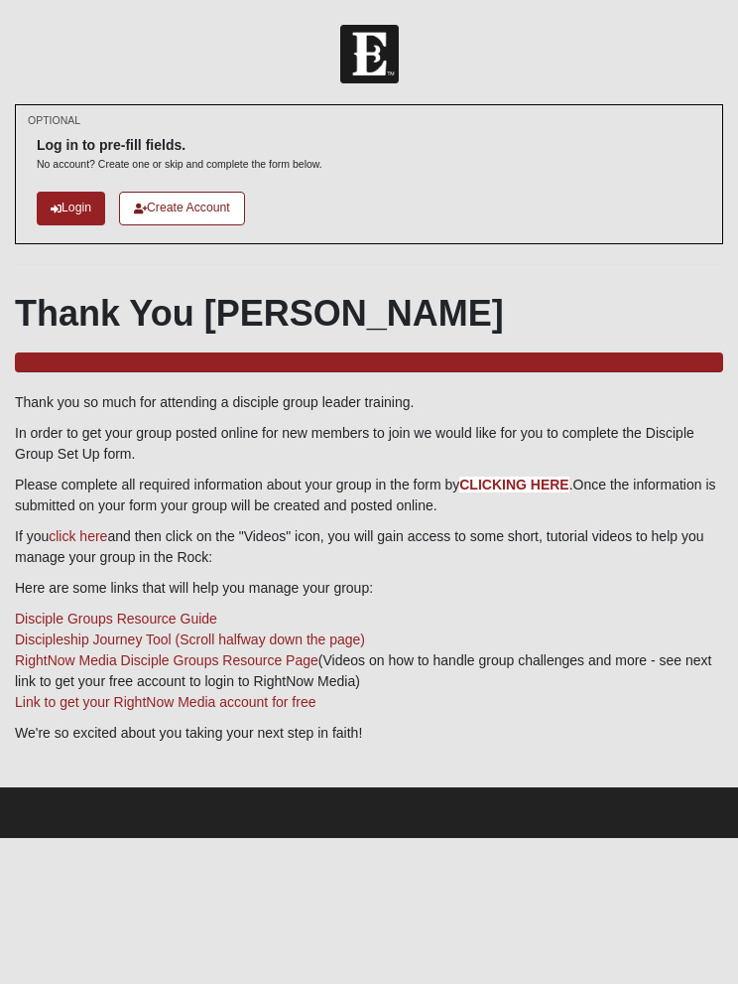
click at [554, 460] on p "In order to get your group posted online for new members to join we would like …" at bounding box center [369, 444] width 709 height 42
click at [555, 488] on b "CLICKING HERE" at bounding box center [514, 484] width 109 height 16
